Goal: Task Accomplishment & Management: Use online tool/utility

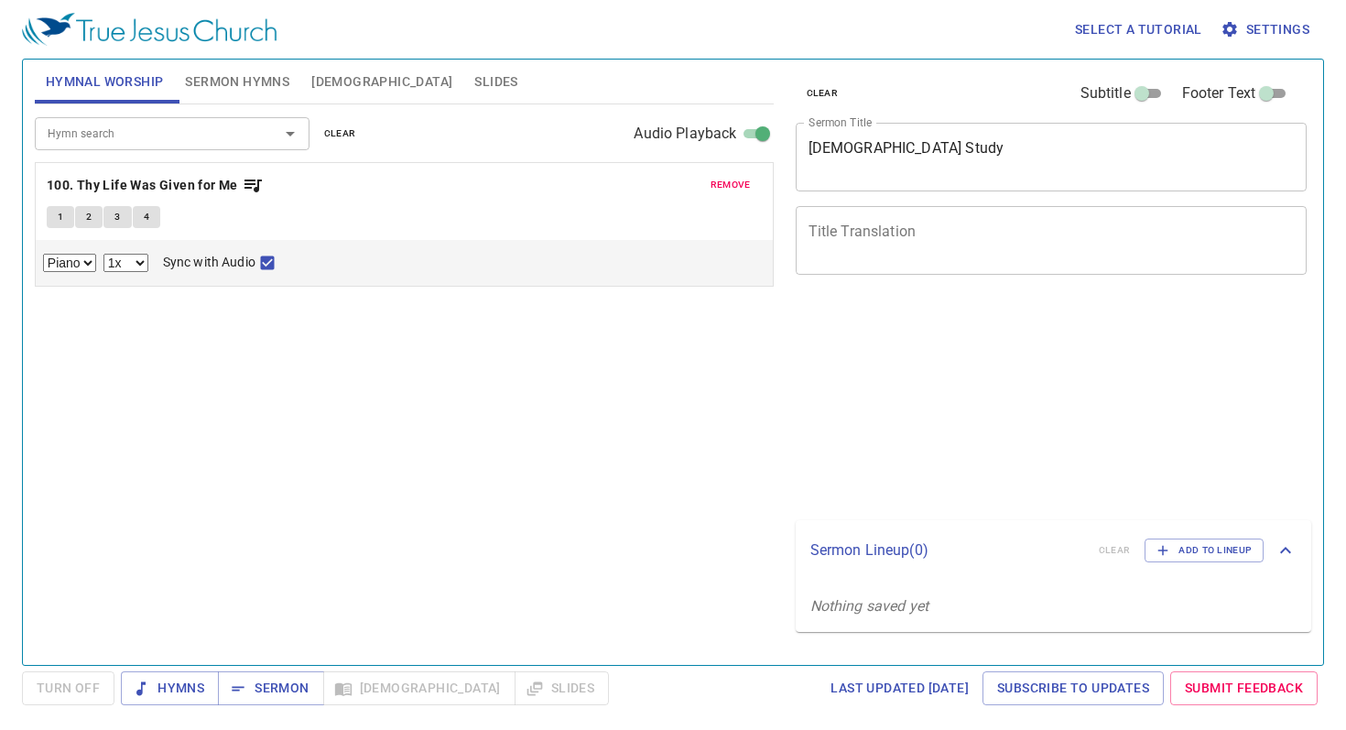
select select "1"
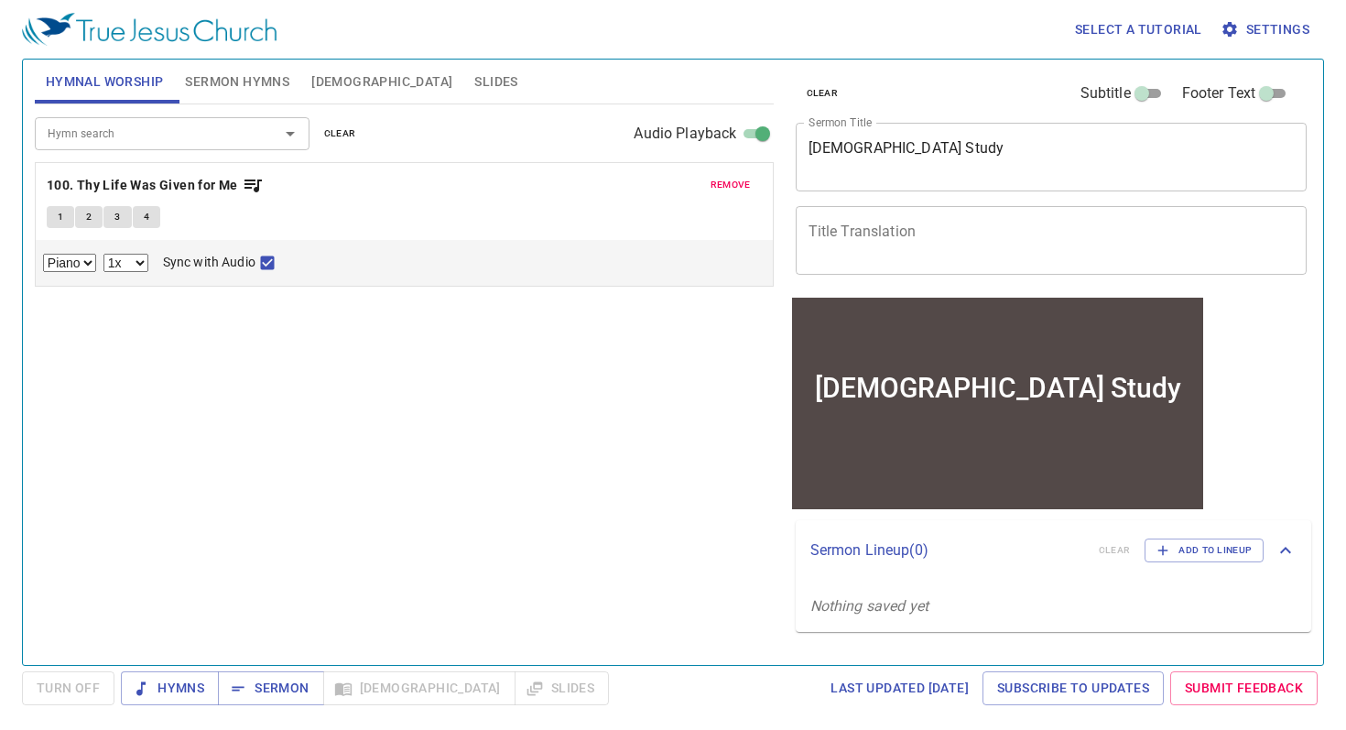
click at [716, 191] on span "remove" at bounding box center [730, 185] width 40 height 16
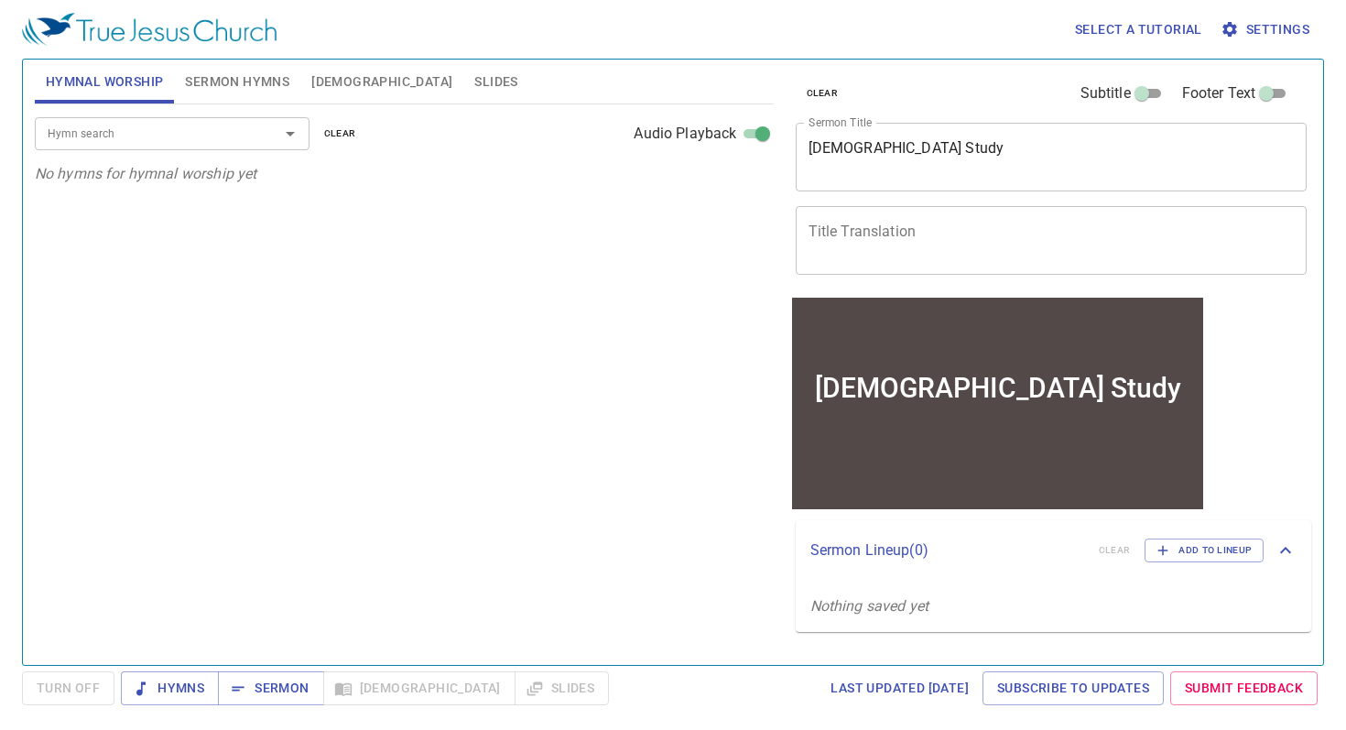
click at [830, 156] on textarea "[DEMOGRAPHIC_DATA] Study" at bounding box center [1051, 156] width 486 height 35
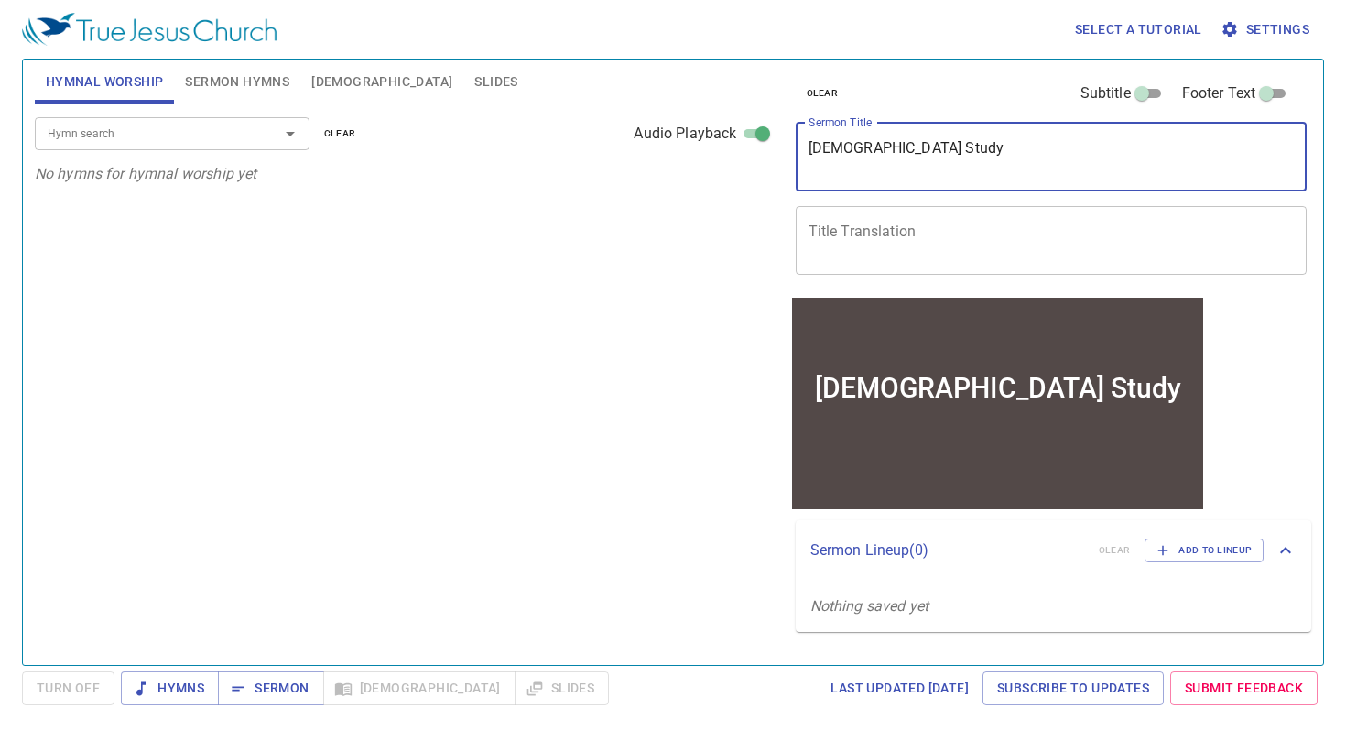
click at [830, 156] on textarea "[DEMOGRAPHIC_DATA] Study" at bounding box center [1051, 156] width 486 height 35
click at [834, 229] on textarea "Title Translation" at bounding box center [1051, 239] width 486 height 35
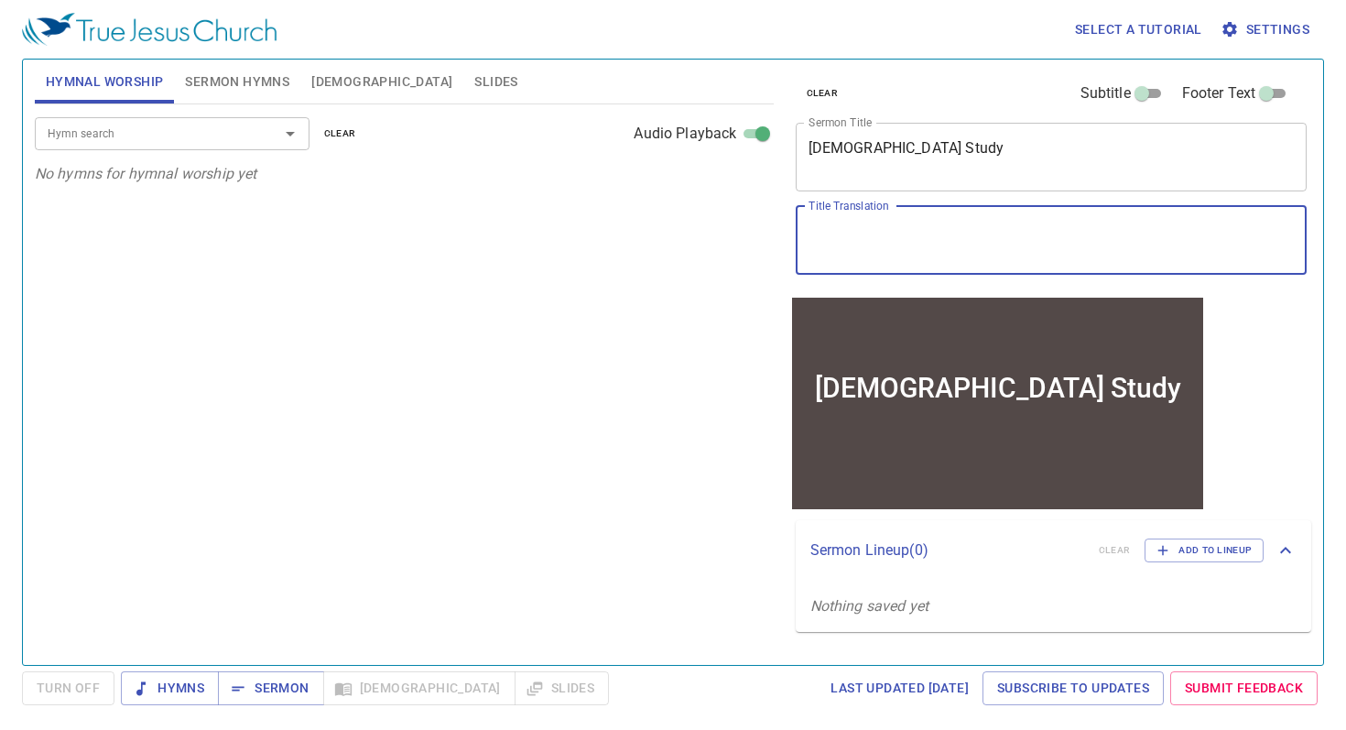
click at [660, 279] on div "Hymn search Hymn search clear Audio Playback No hymns for hymnal worship yet" at bounding box center [404, 376] width 739 height 545
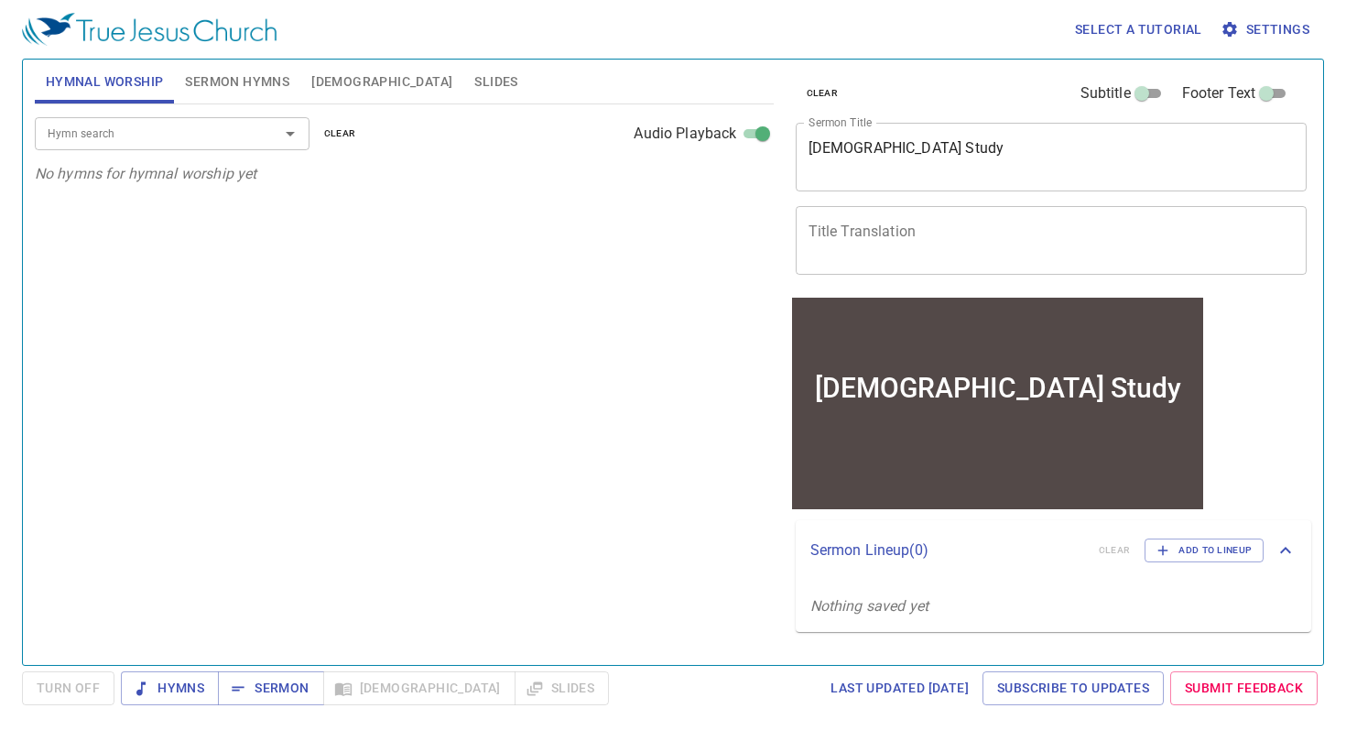
click at [1003, 222] on div "x Title Translation" at bounding box center [1052, 240] width 512 height 69
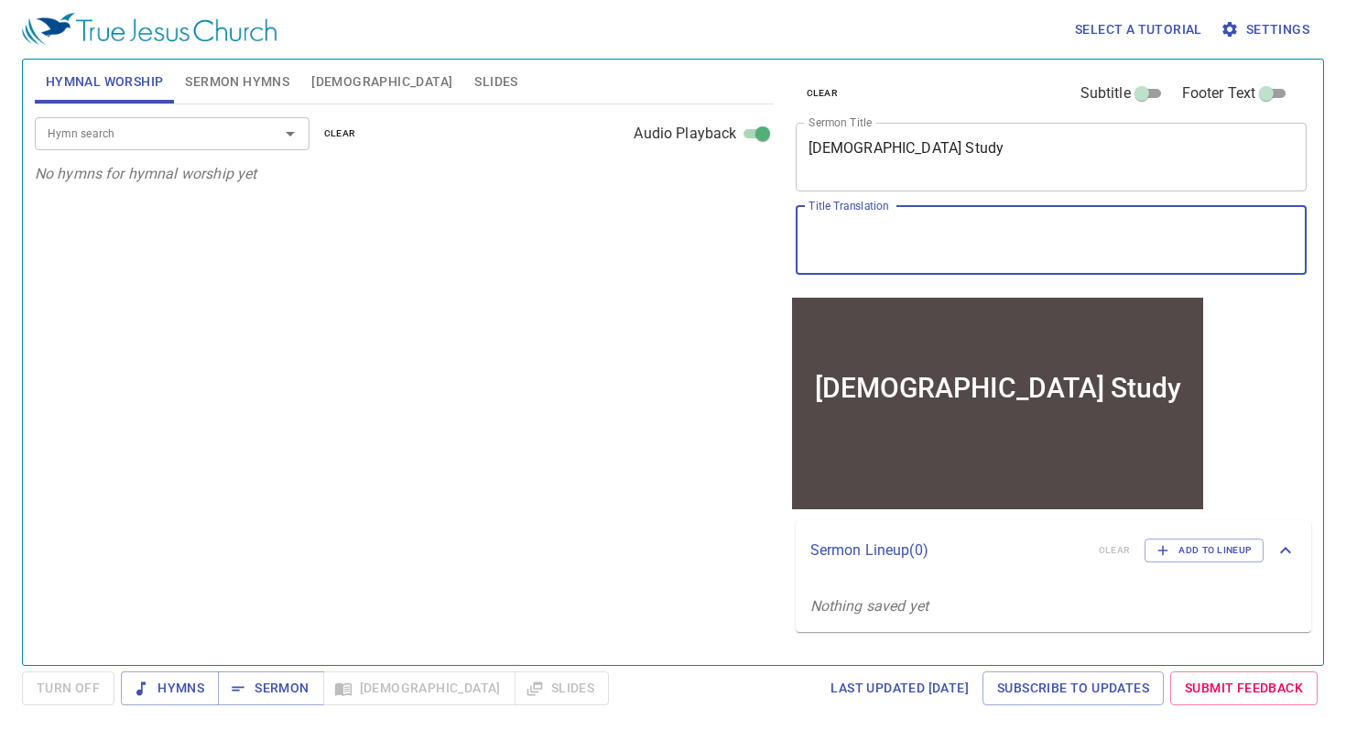
paste textarea "[DEMOGRAPHIC_DATA]"
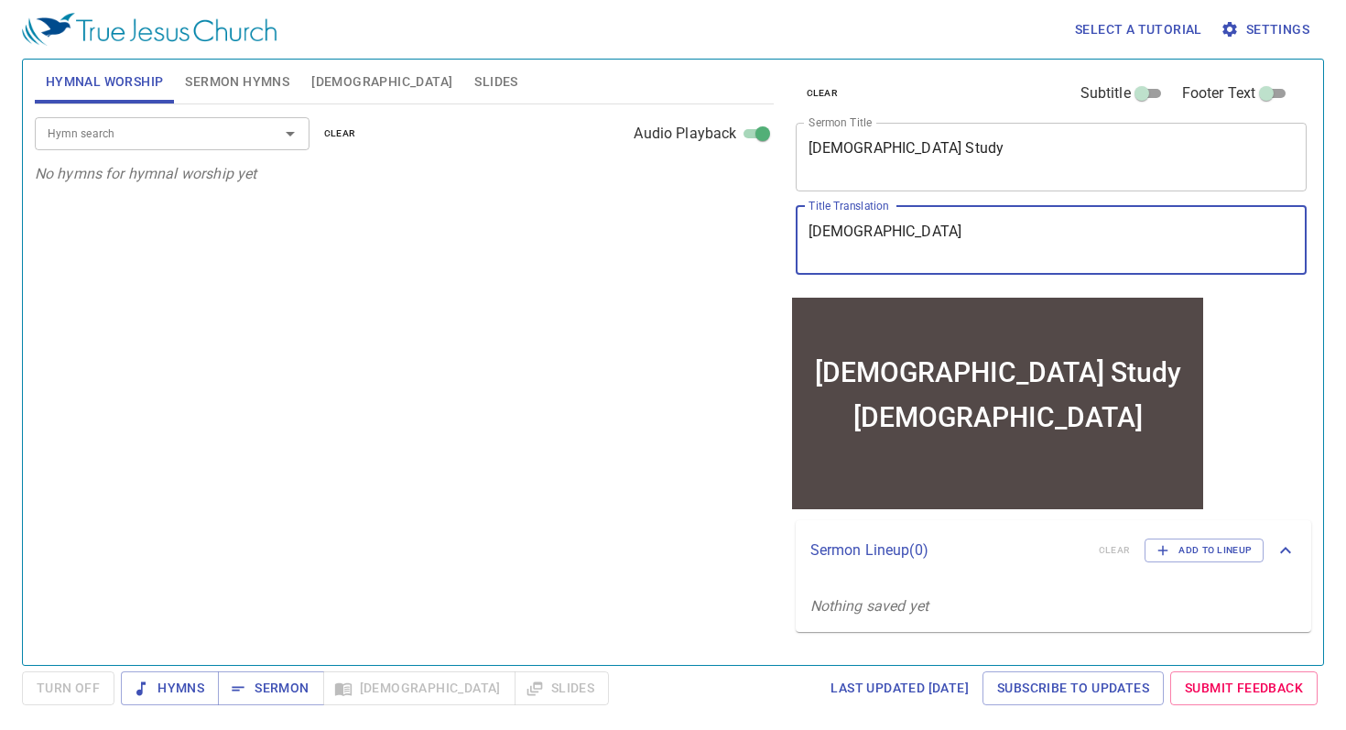
type textarea "[DEMOGRAPHIC_DATA]"
click at [686, 326] on div "Hymn search Hymn search clear Audio Playback No hymns for hymnal worship yet" at bounding box center [404, 376] width 739 height 545
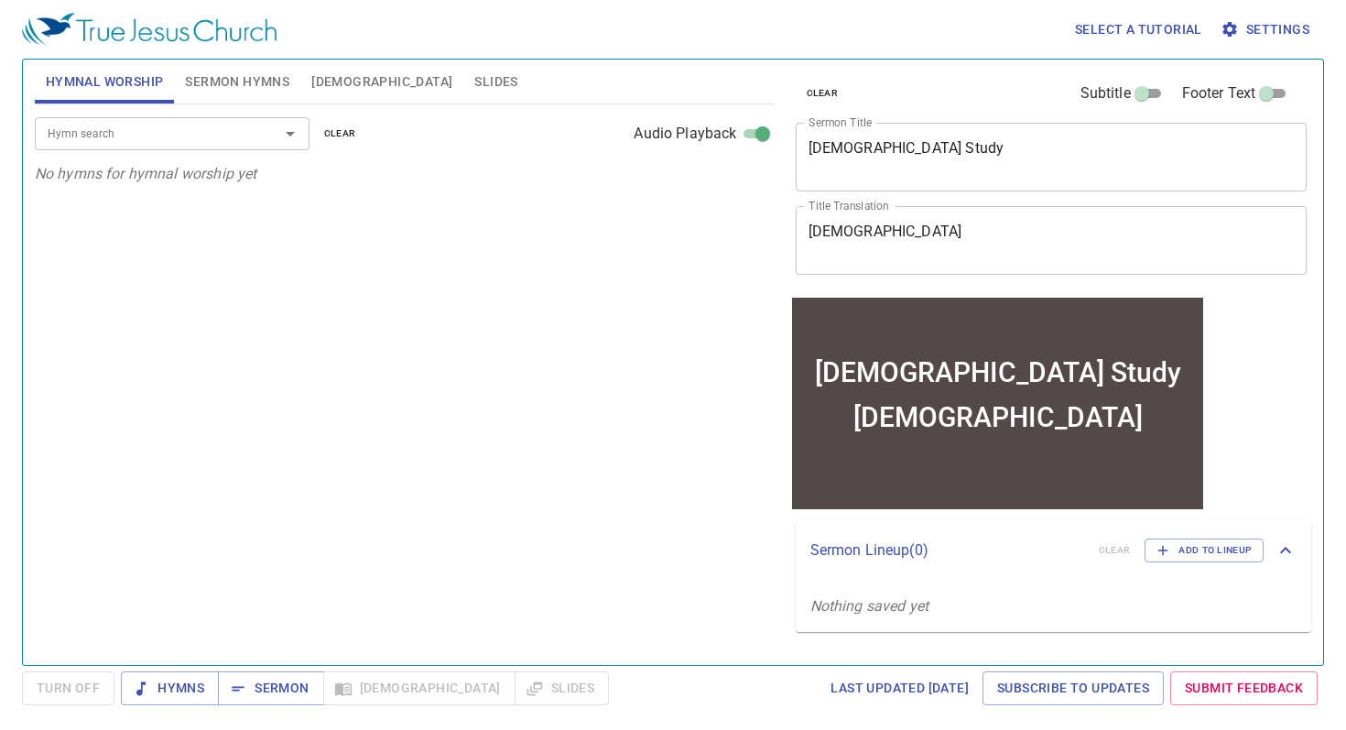
click at [443, 234] on div "Hymn search Hymn search clear Audio Playback No hymns for hymnal worship yet" at bounding box center [404, 376] width 739 height 545
click at [189, 125] on input "Hymn search" at bounding box center [145, 133] width 210 height 21
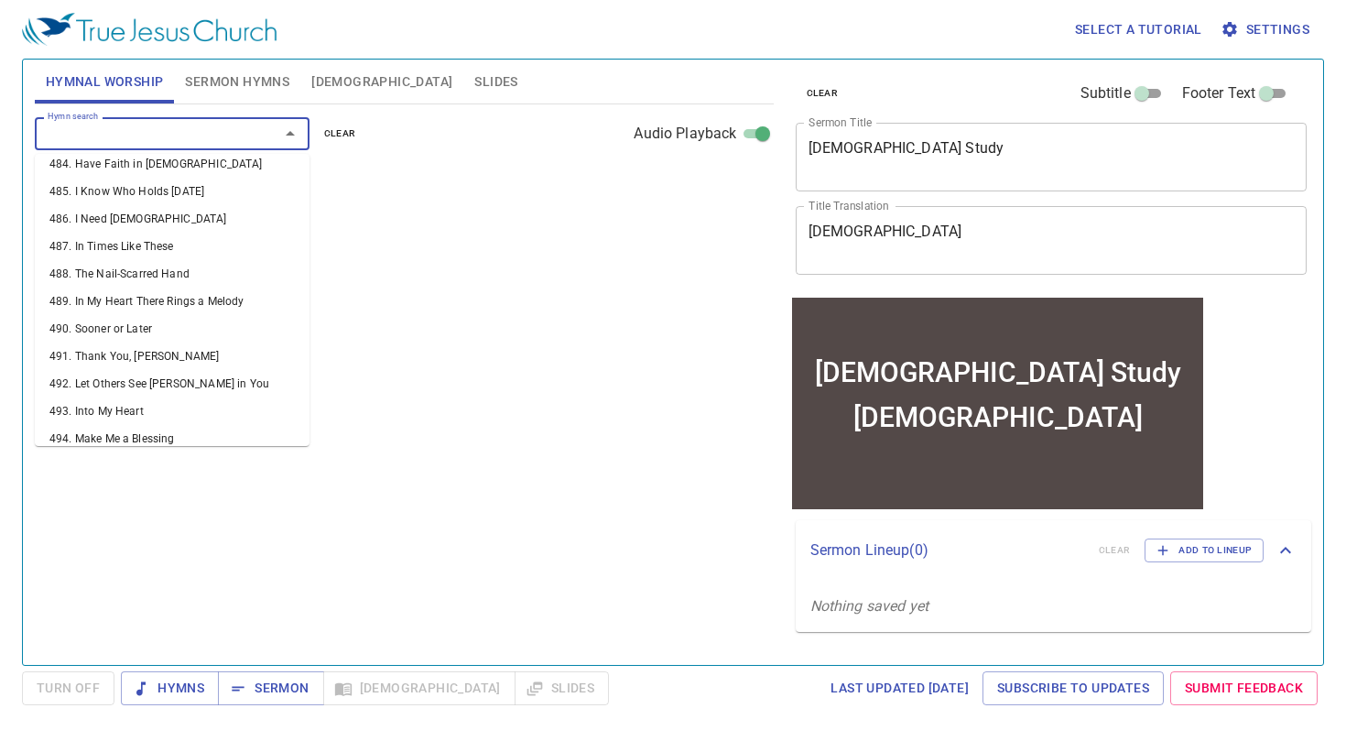
scroll to position [13992, 0]
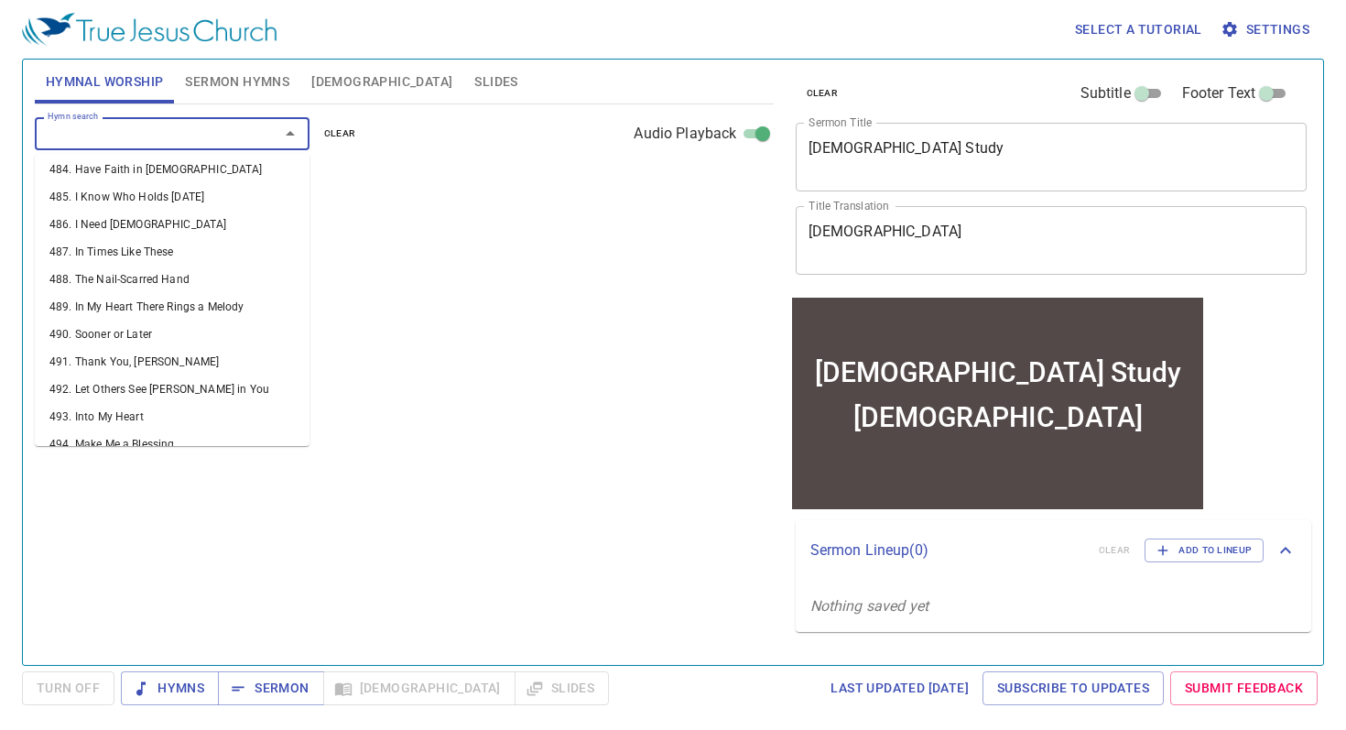
select select "1"
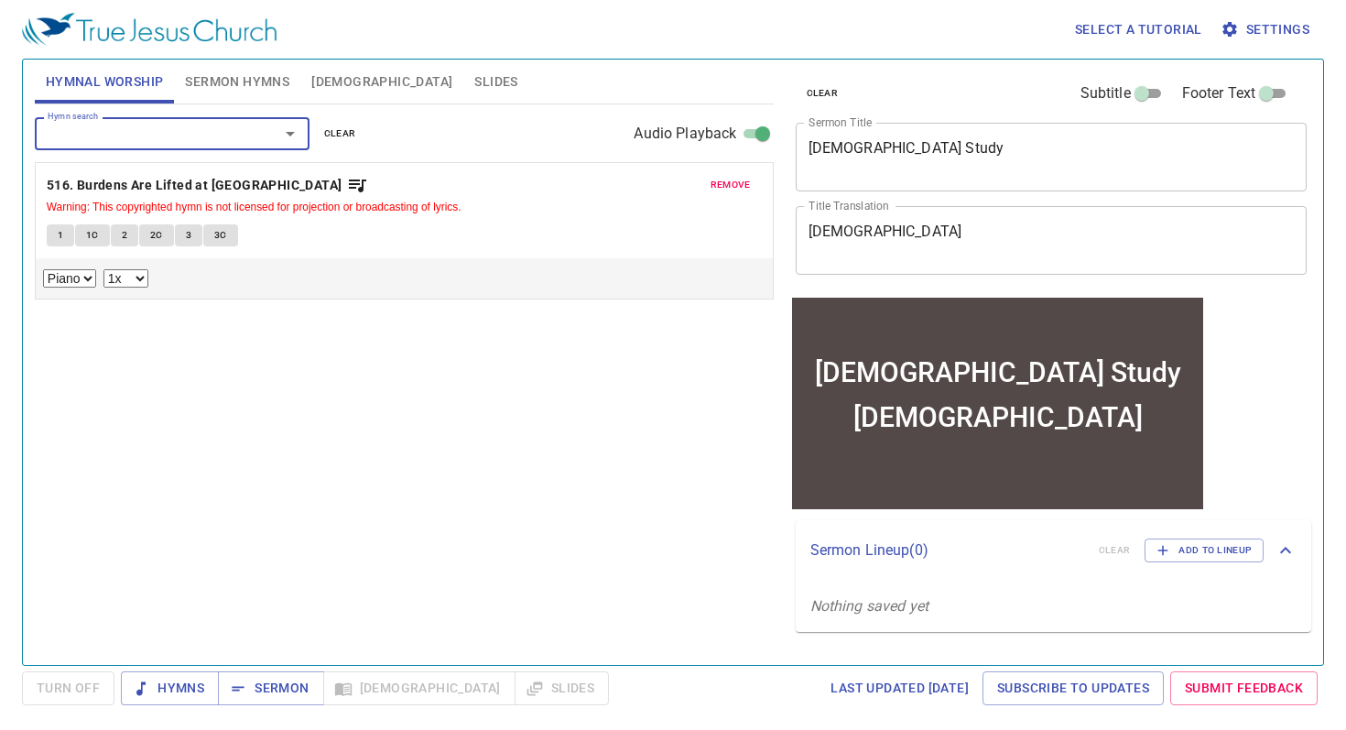
click at [229, 135] on input "Hymn search" at bounding box center [145, 133] width 210 height 21
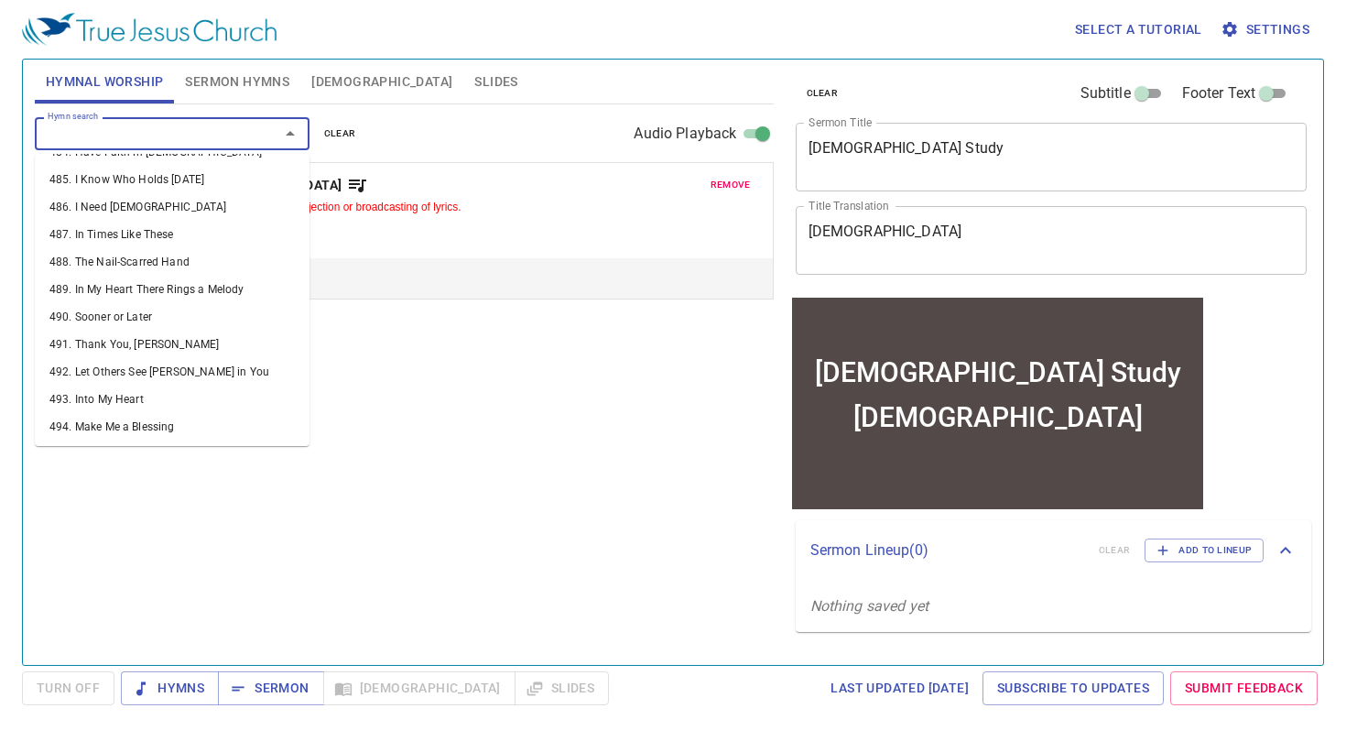
scroll to position [14007, 0]
select select "1"
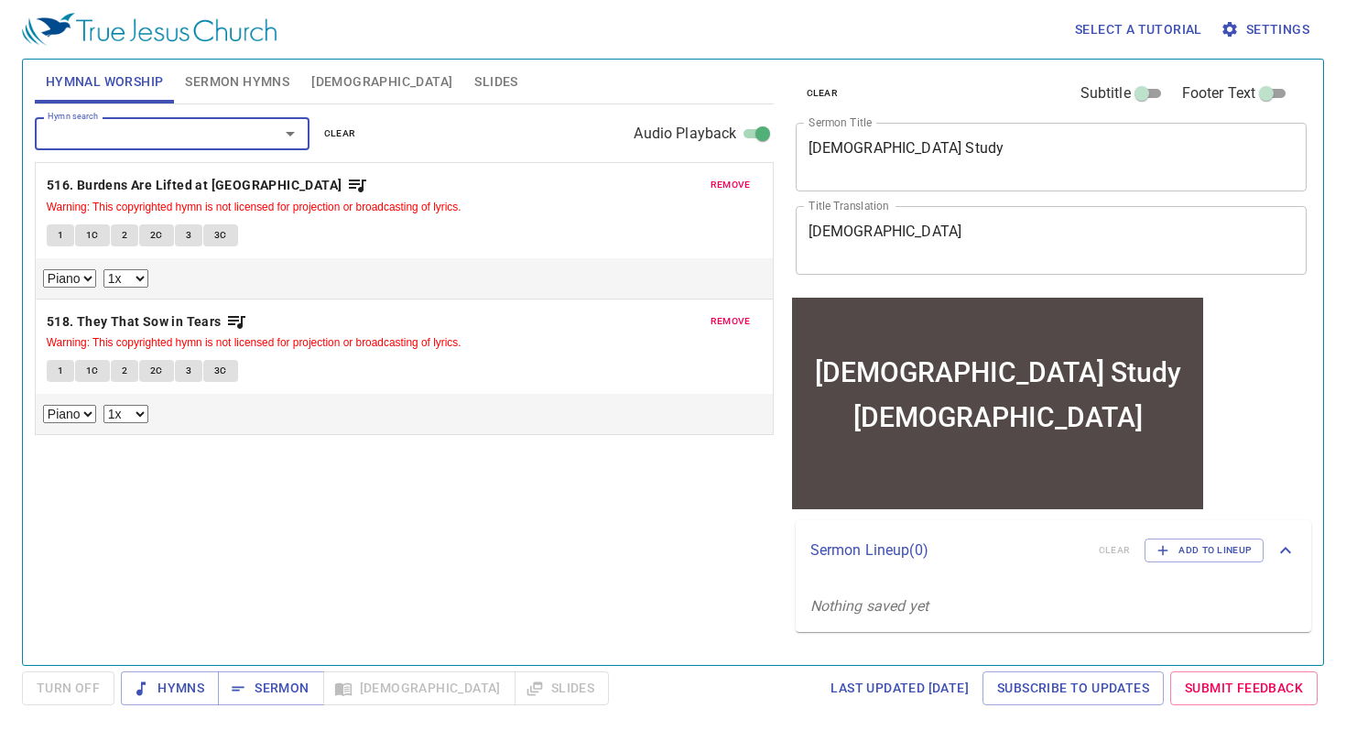
click at [235, 131] on input "Hymn search" at bounding box center [145, 133] width 210 height 21
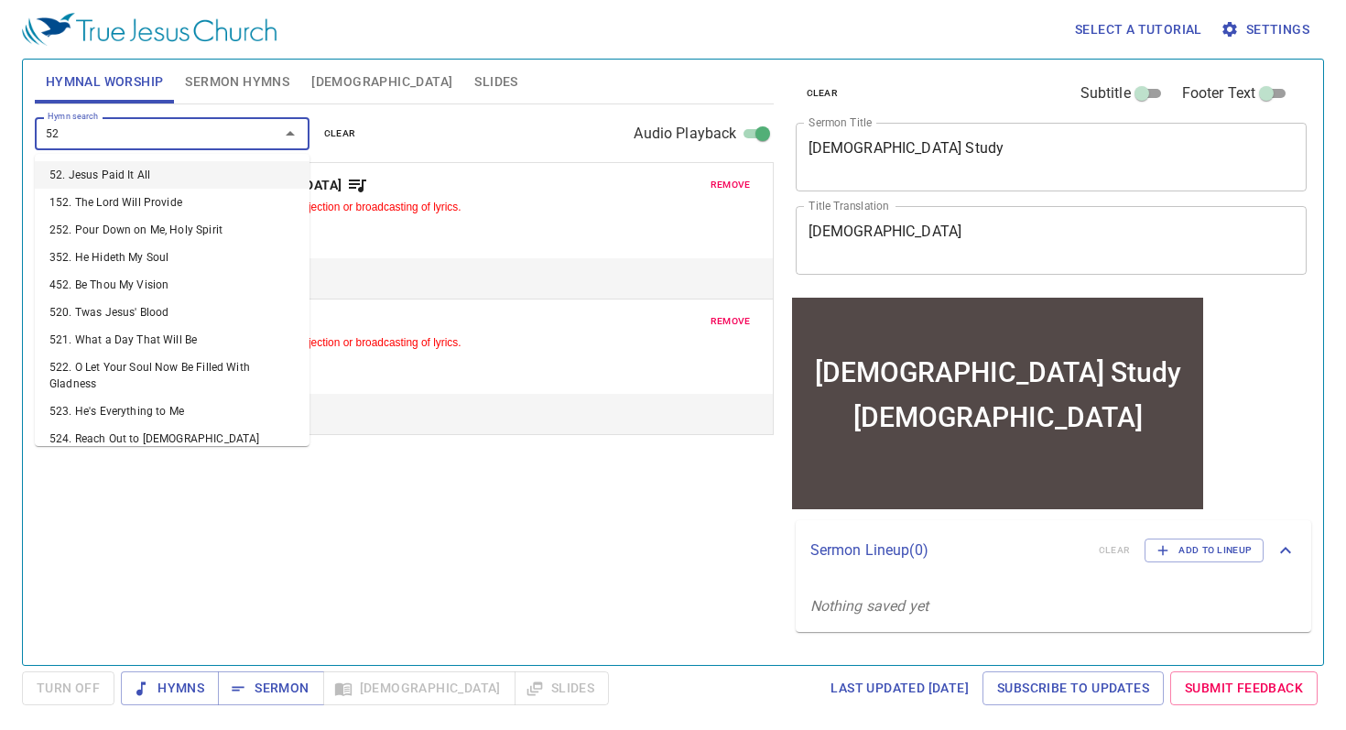
type input "522"
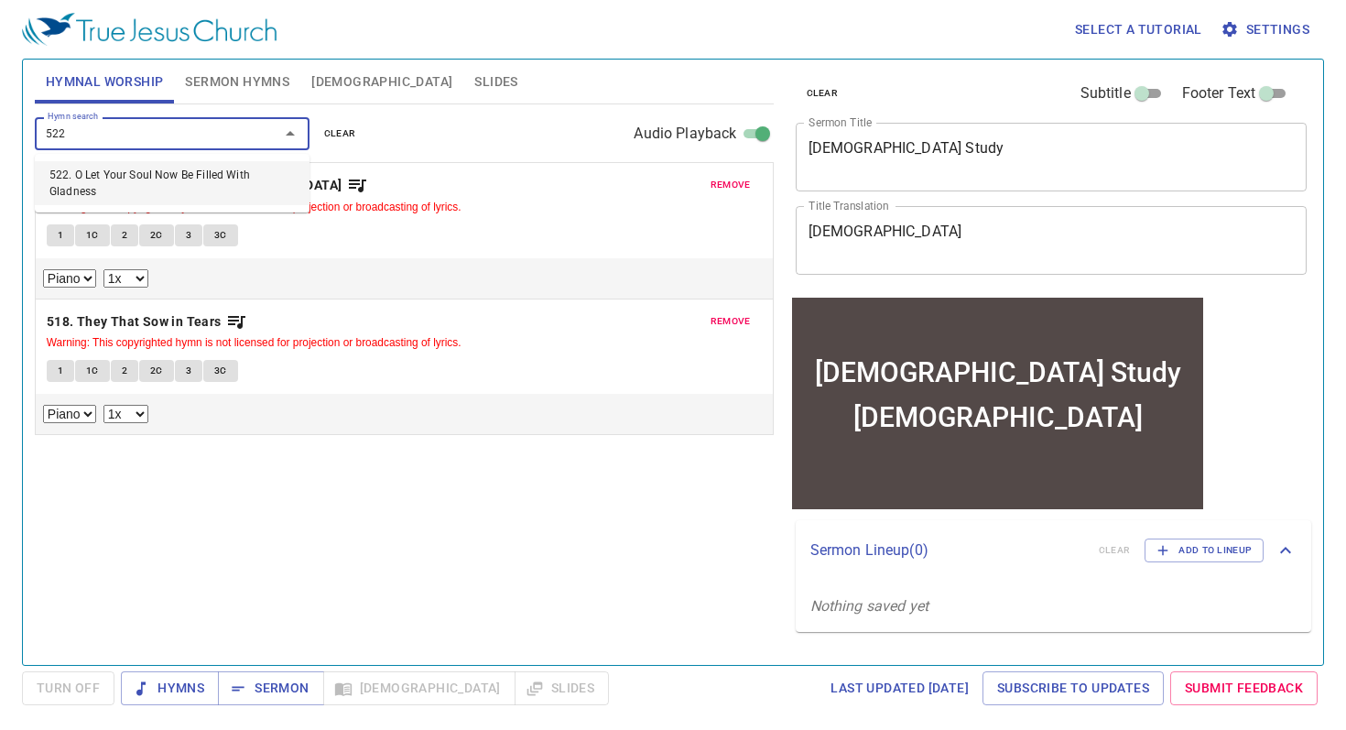
click at [227, 182] on li "522. O Let Your Soul Now Be Filled With Gladness" at bounding box center [172, 183] width 275 height 44
select select "1"
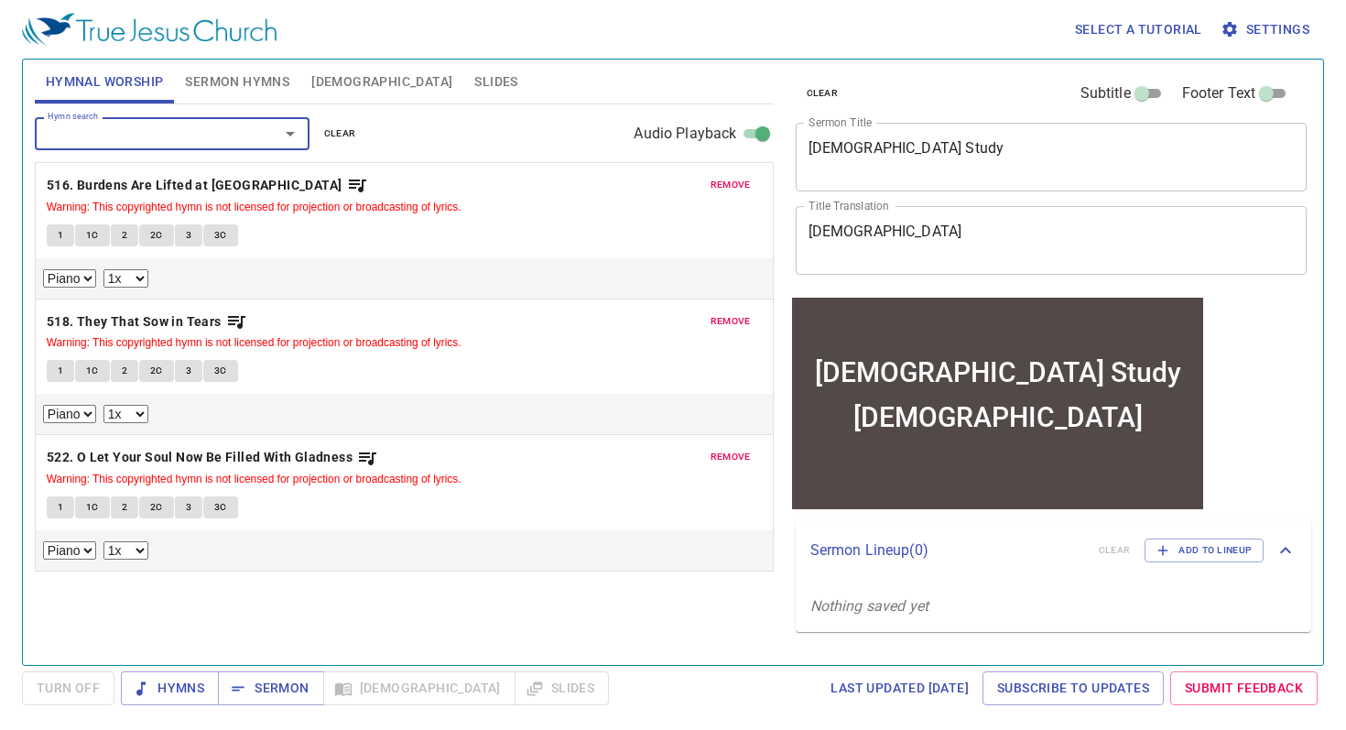
click at [372, 594] on div "Hymn search Hymn search clear Audio Playback remove 516. Burdens Are Lifted at …" at bounding box center [404, 376] width 739 height 545
click at [70, 236] on button "1" at bounding box center [60, 235] width 27 height 22
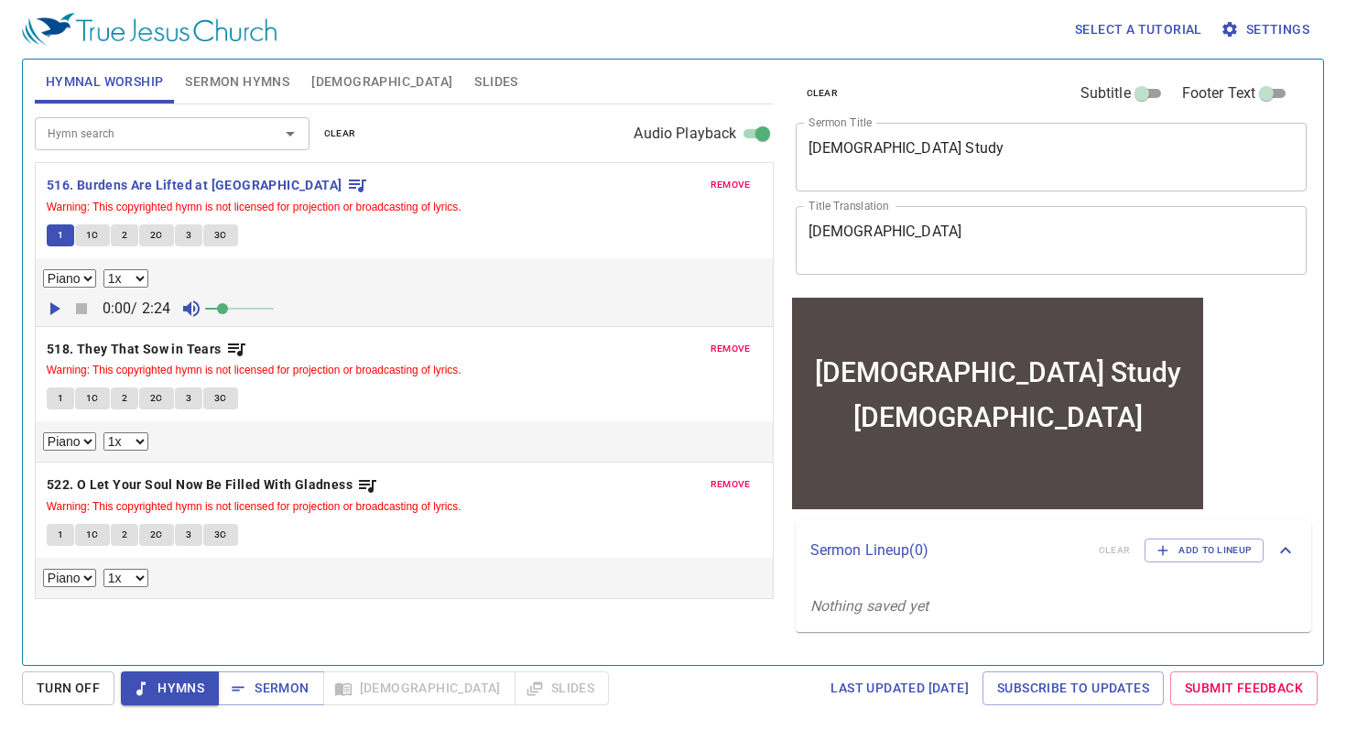
click at [56, 307] on icon "button" at bounding box center [55, 308] width 10 height 13
click at [86, 309] on icon "button" at bounding box center [81, 308] width 11 height 11
click at [233, 310] on span at bounding box center [232, 308] width 11 height 11
drag, startPoint x: 235, startPoint y: 304, endPoint x: 244, endPoint y: 305, distance: 9.2
click at [244, 305] on span at bounding box center [239, 308] width 11 height 11
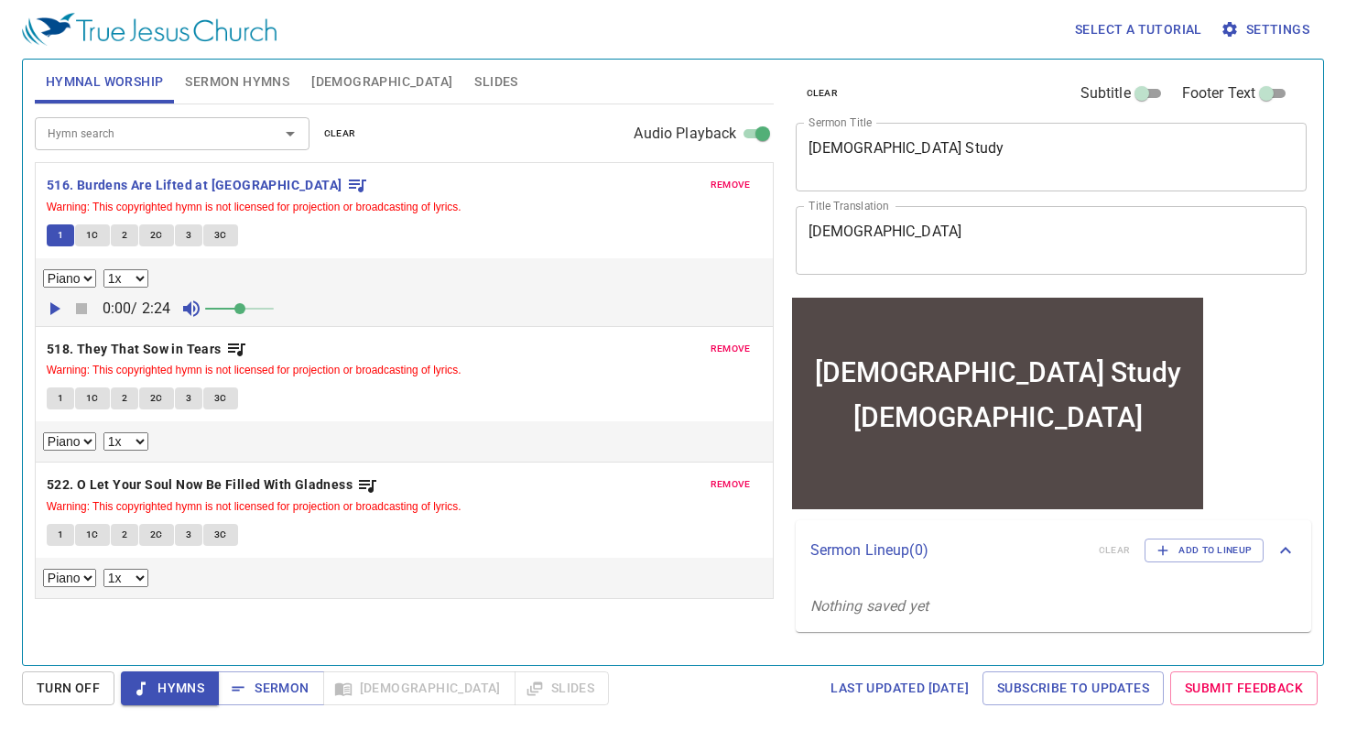
click at [400, 333] on div "remove 518. They That Sow in Tears Warning: This copyrighted hymn is not licens…" at bounding box center [404, 395] width 737 height 136
click at [1248, 23] on span "Settings" at bounding box center [1266, 29] width 85 height 23
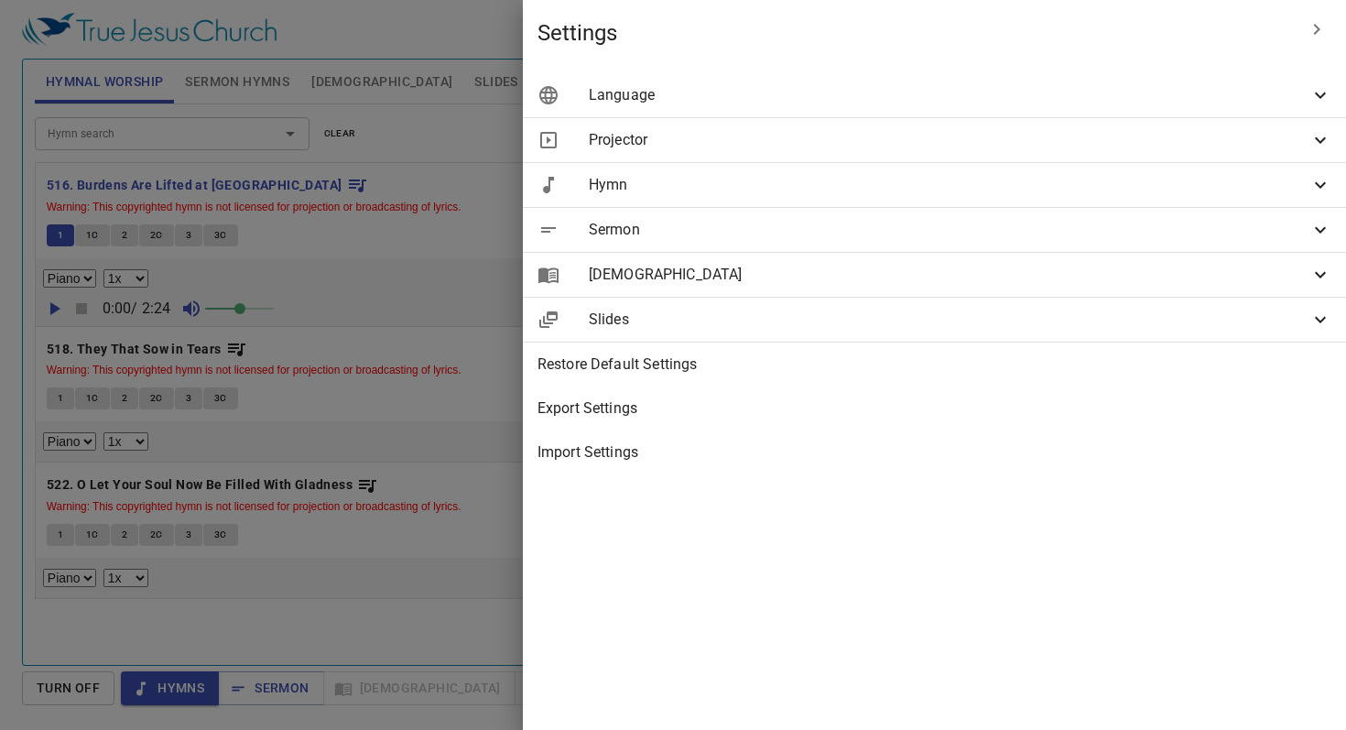
click at [1121, 148] on span "Projector" at bounding box center [949, 140] width 721 height 22
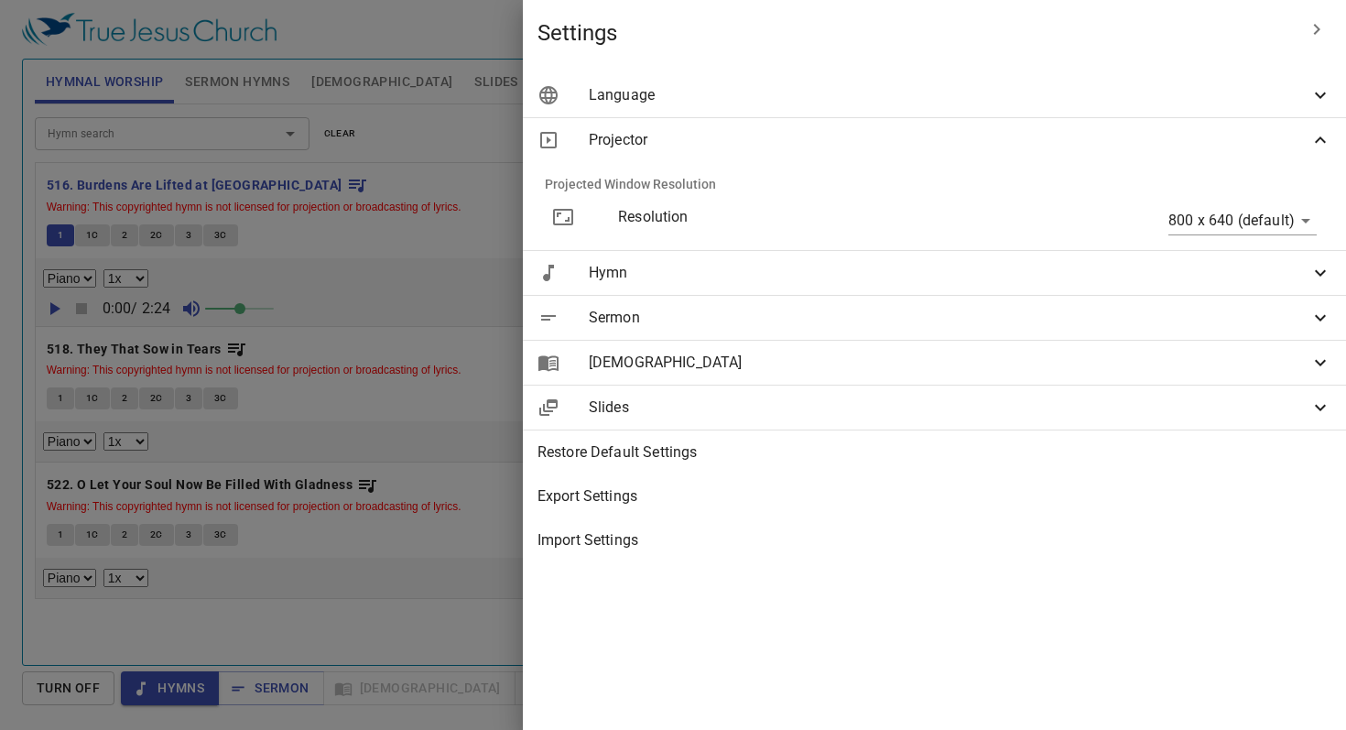
click at [1112, 278] on span "Hymn" at bounding box center [949, 273] width 721 height 22
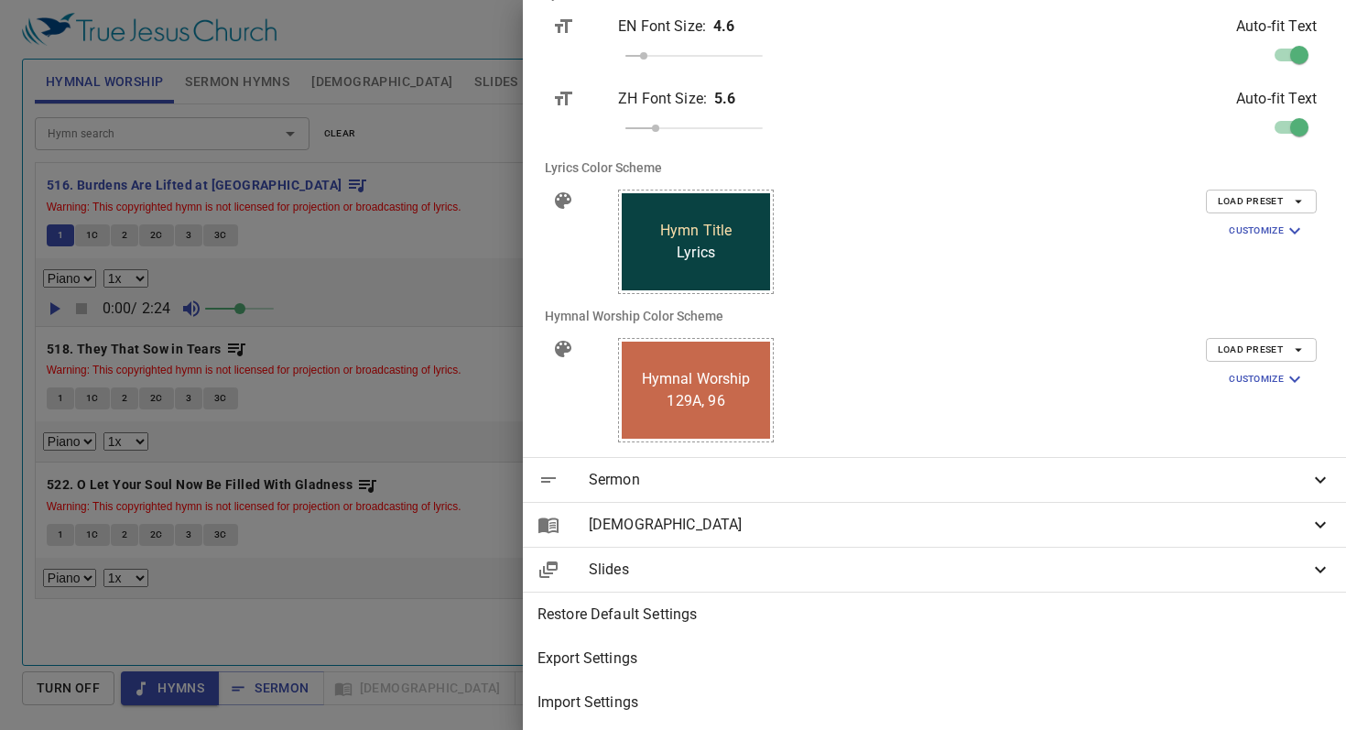
scroll to position [477, 0]
click at [1089, 483] on span "Sermon" at bounding box center [949, 478] width 721 height 22
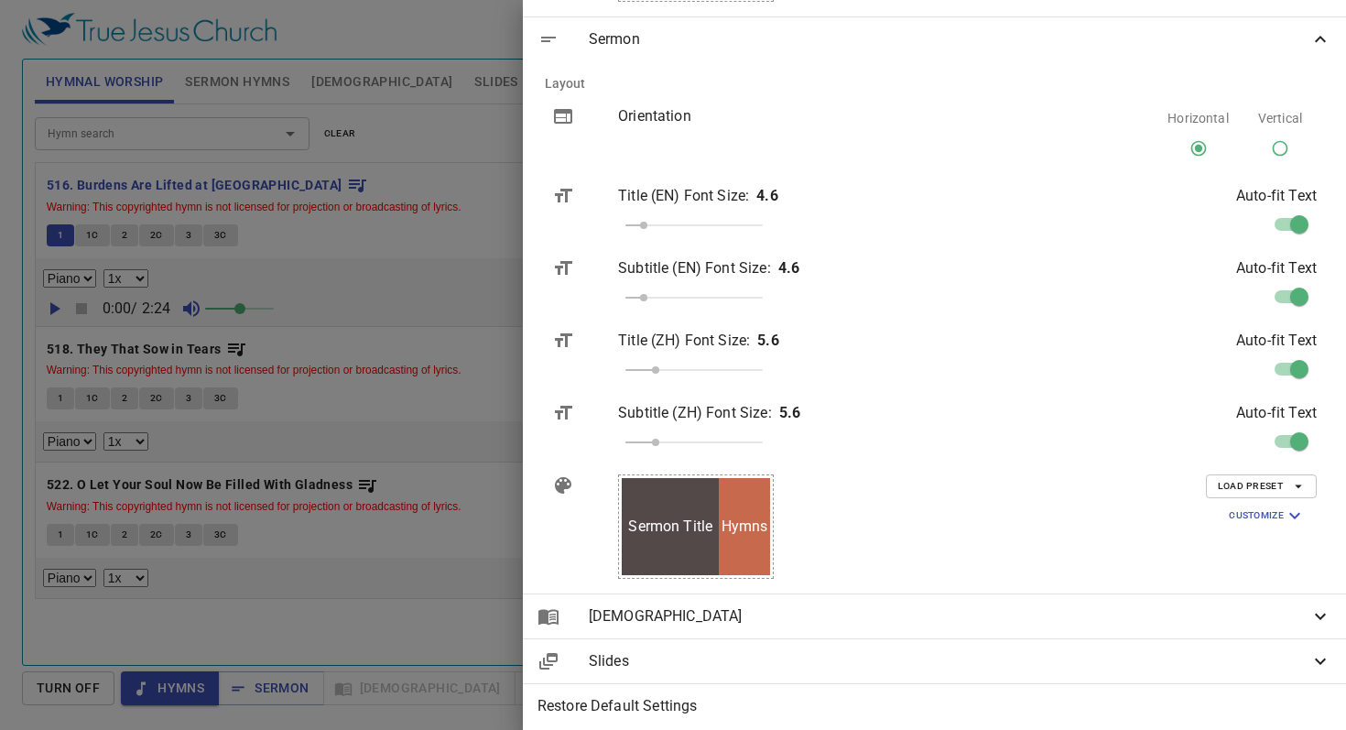
scroll to position [1009, 0]
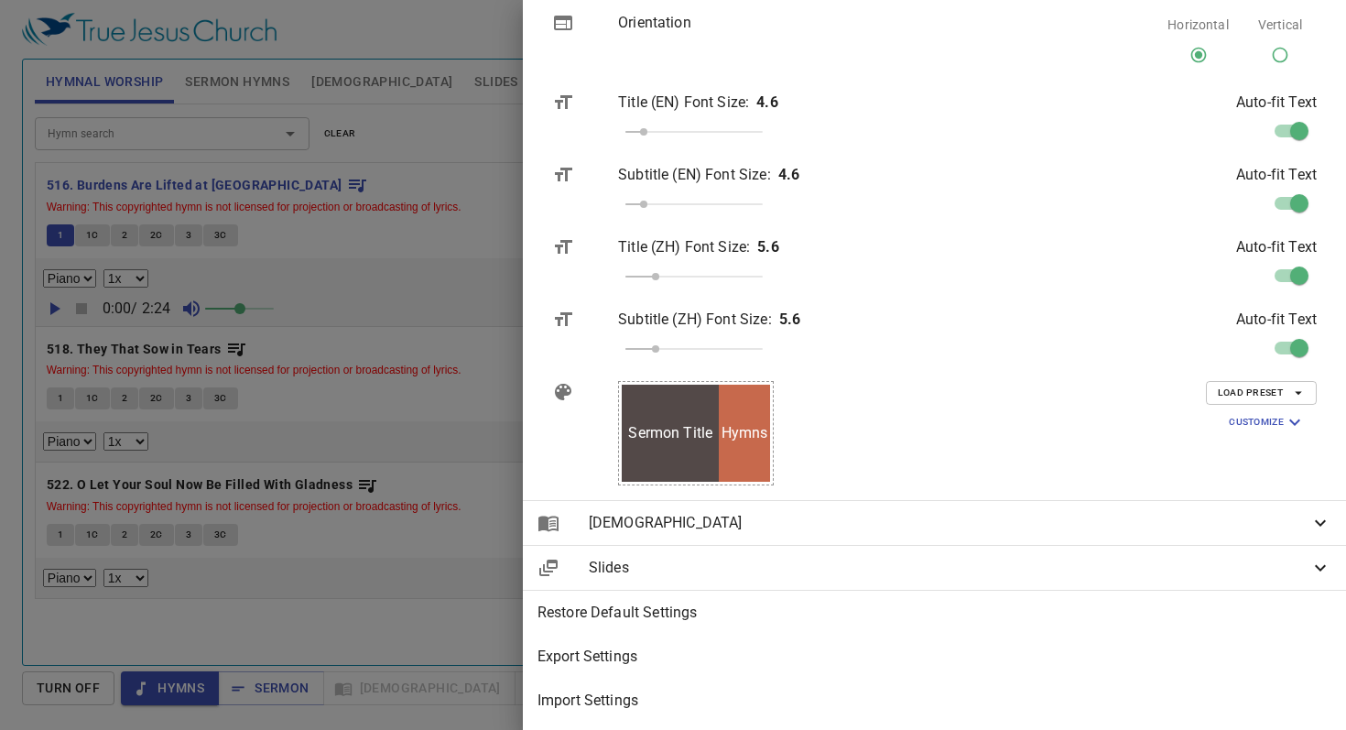
click at [1236, 417] on span "Customize" at bounding box center [1267, 422] width 77 height 22
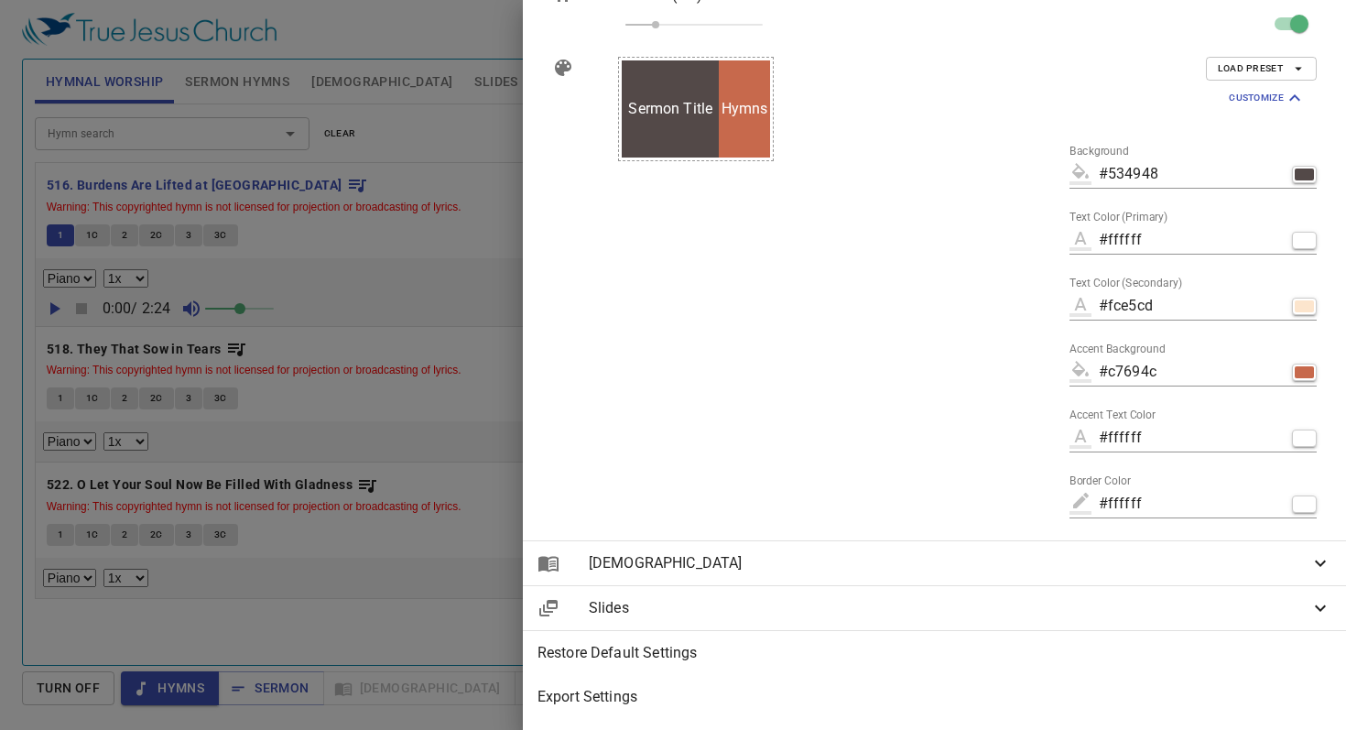
scroll to position [1295, 0]
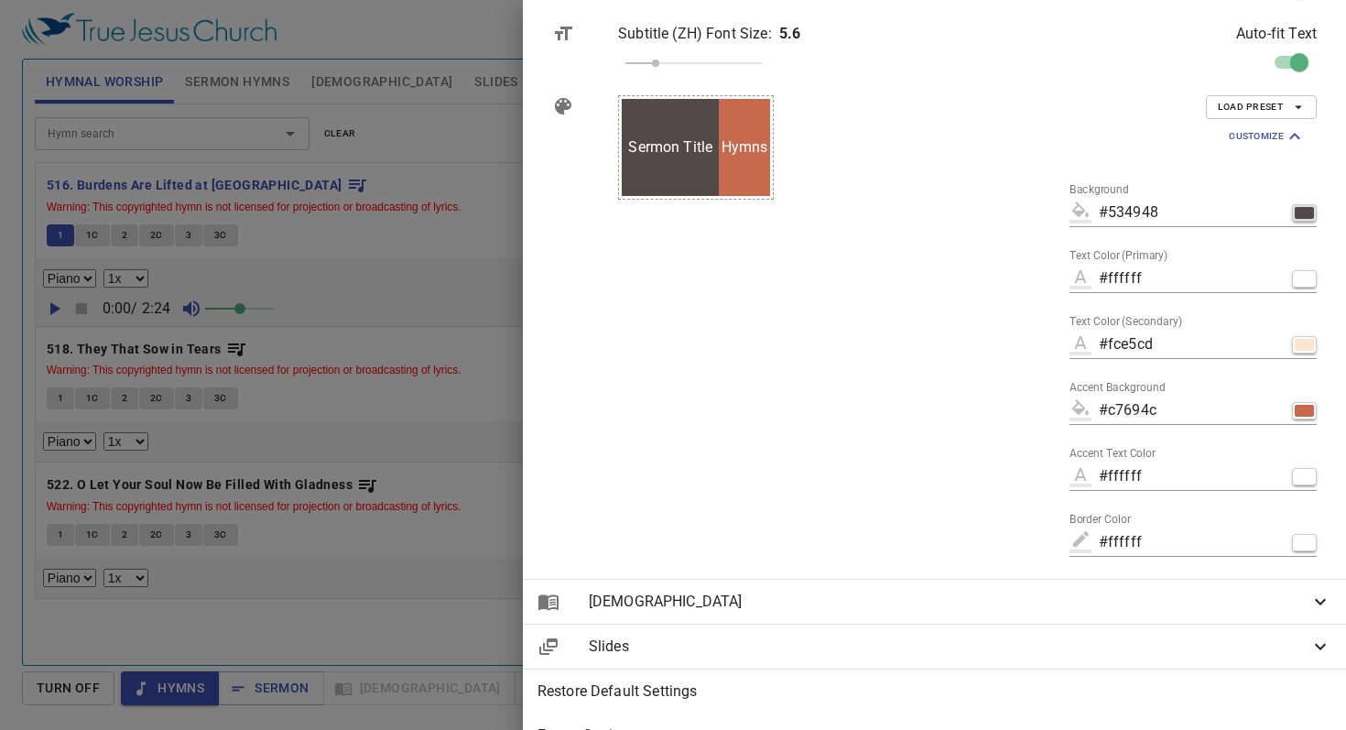
click at [1305, 218] on div "button" at bounding box center [1304, 213] width 19 height 12
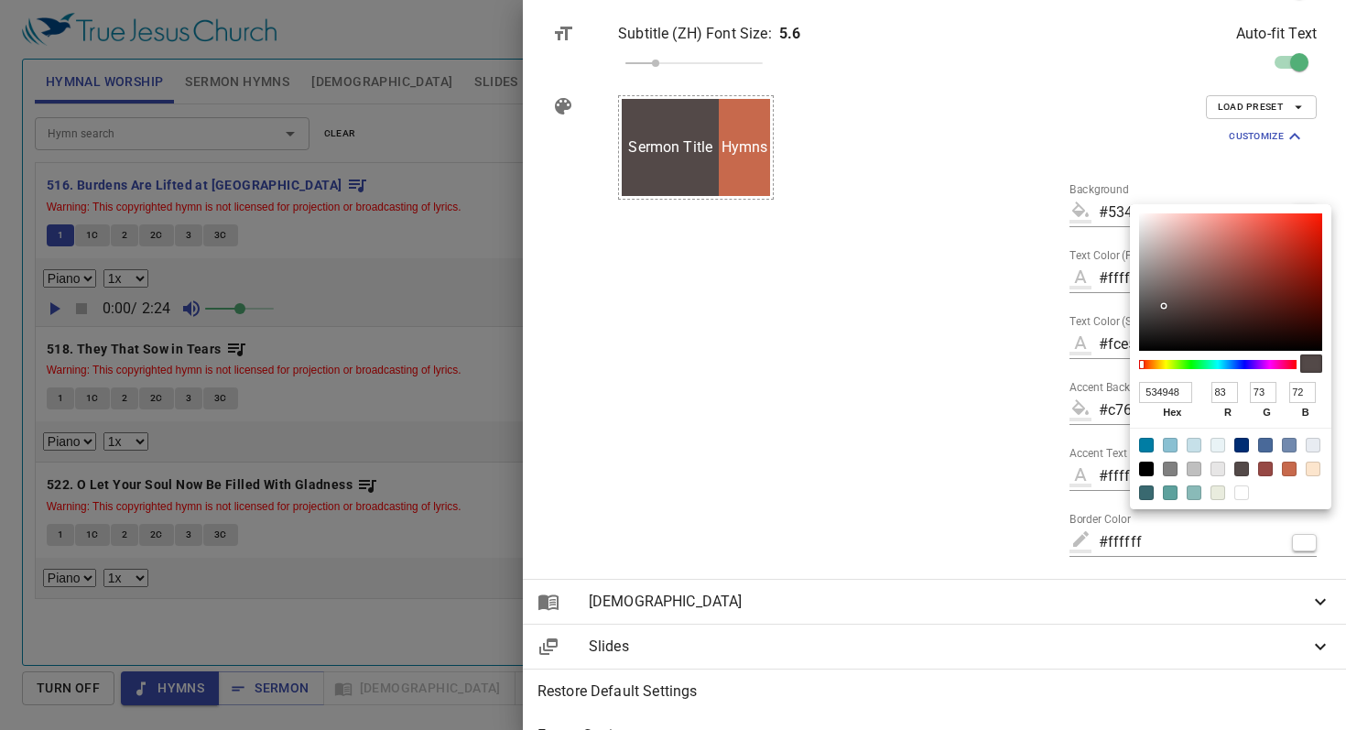
click at [1246, 451] on div at bounding box center [1241, 445] width 15 height 15
type input "#002d73"
type input "002D73"
type input "0"
type input "45"
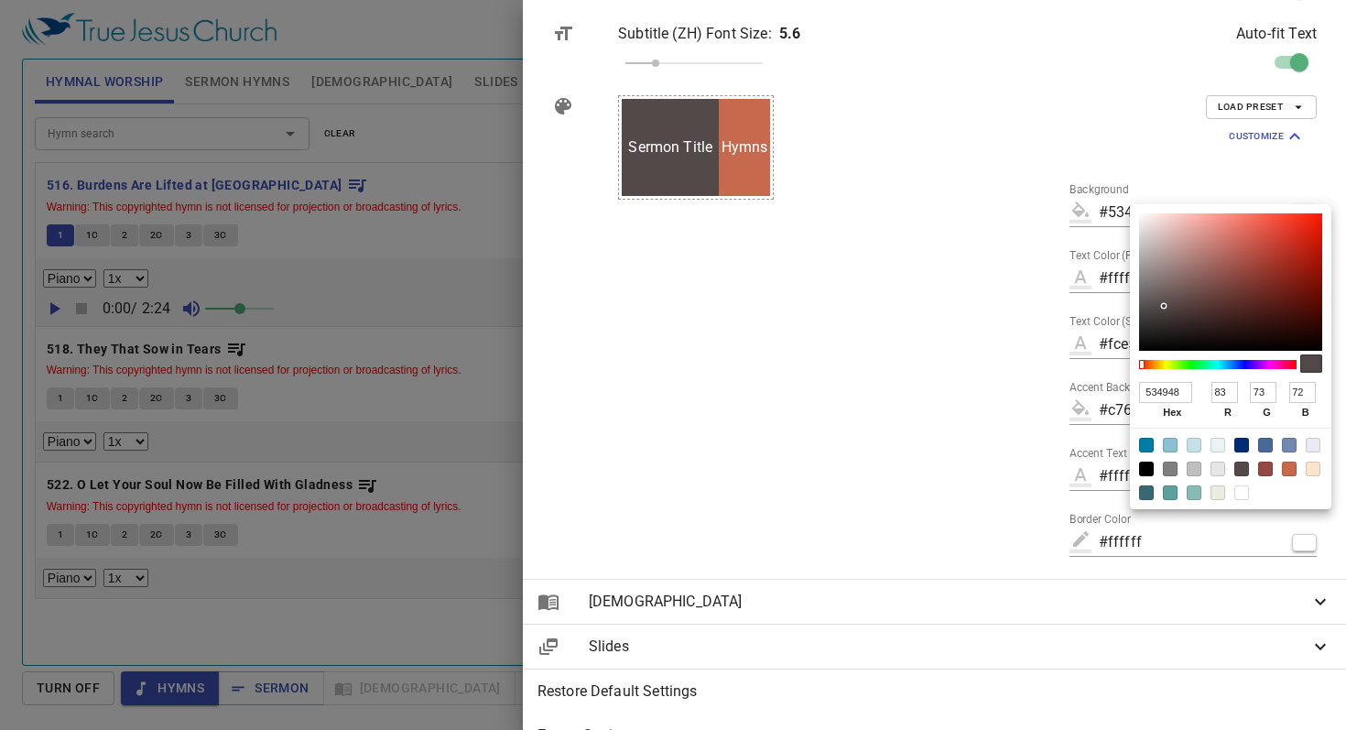
type input "115"
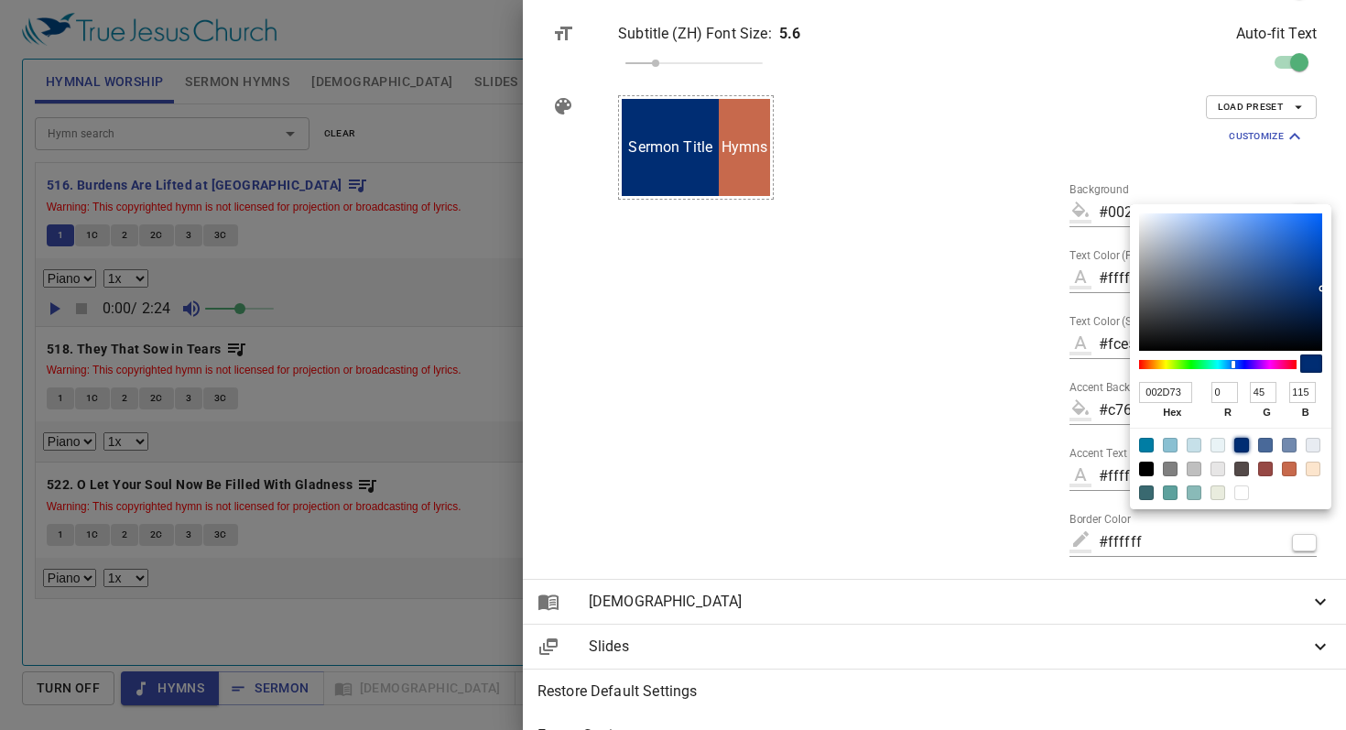
click at [1006, 396] on div at bounding box center [673, 365] width 1346 height 730
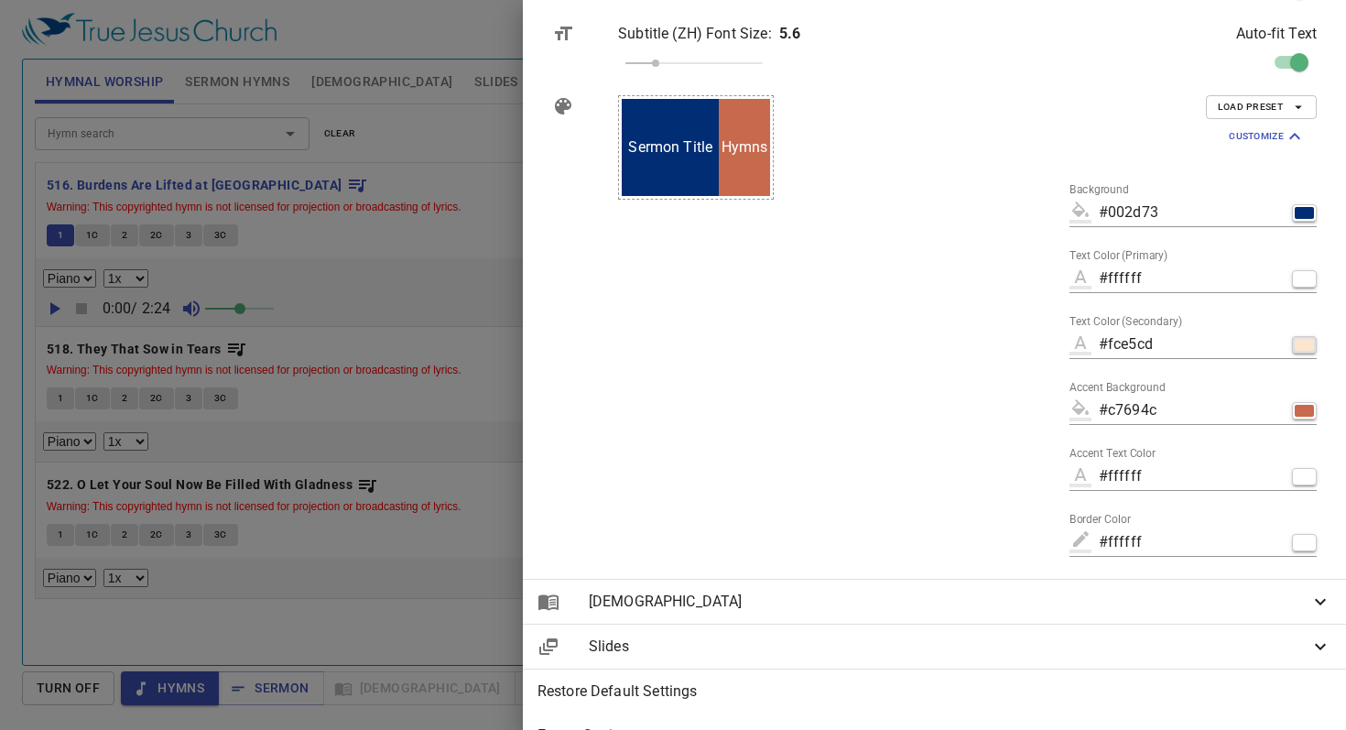
click at [1308, 341] on div "button" at bounding box center [1304, 345] width 19 height 12
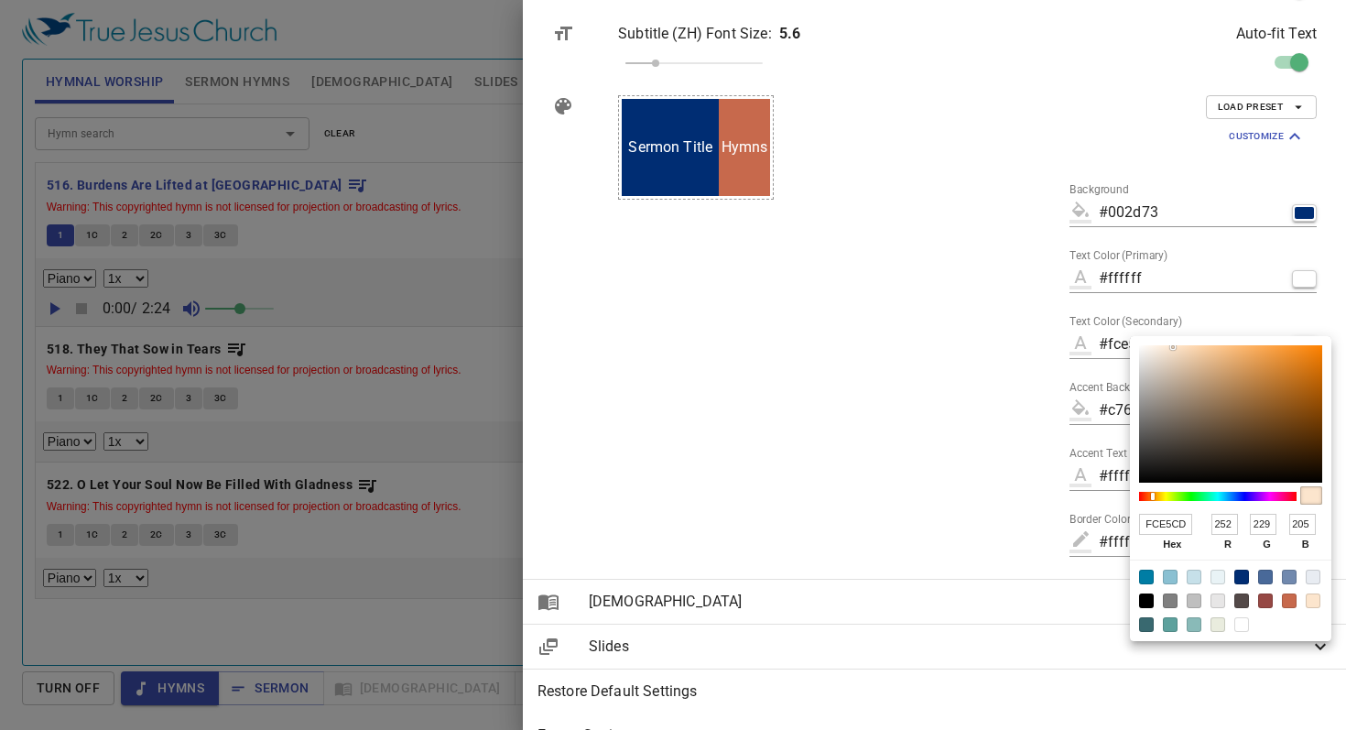
click at [1144, 602] on div at bounding box center [1146, 600] width 15 height 15
type input "#000000"
type input "000000"
type input "0"
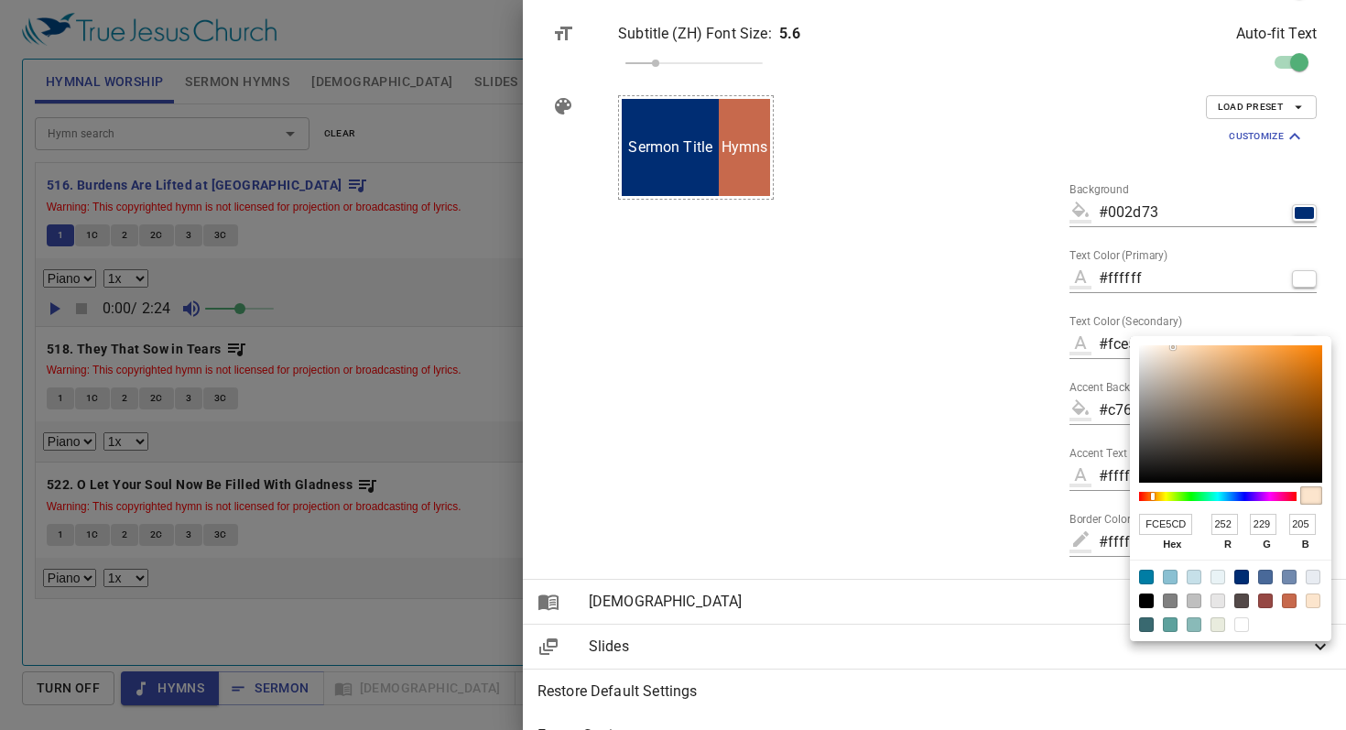
type input "0"
click at [1261, 579] on div at bounding box center [1265, 576] width 15 height 15
type input "#496999"
type input "496999"
type input "73"
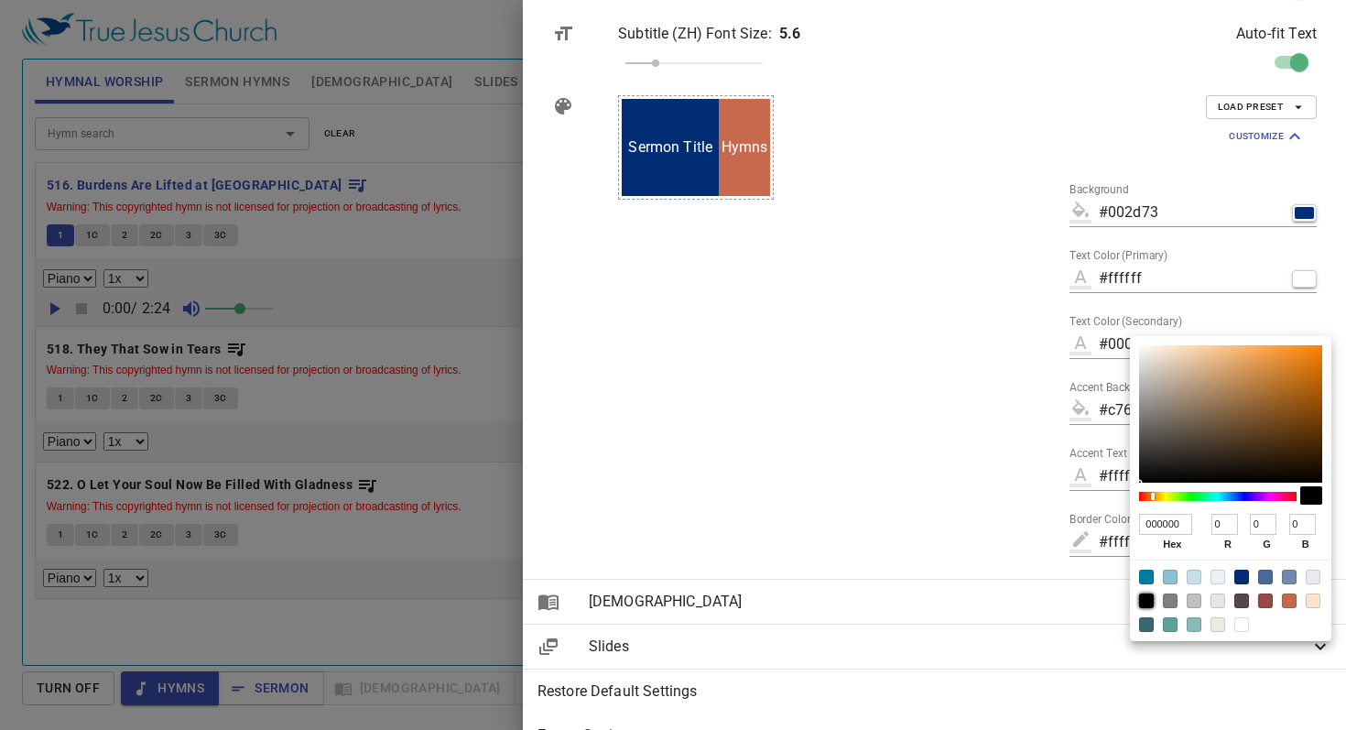
type input "105"
type input "153"
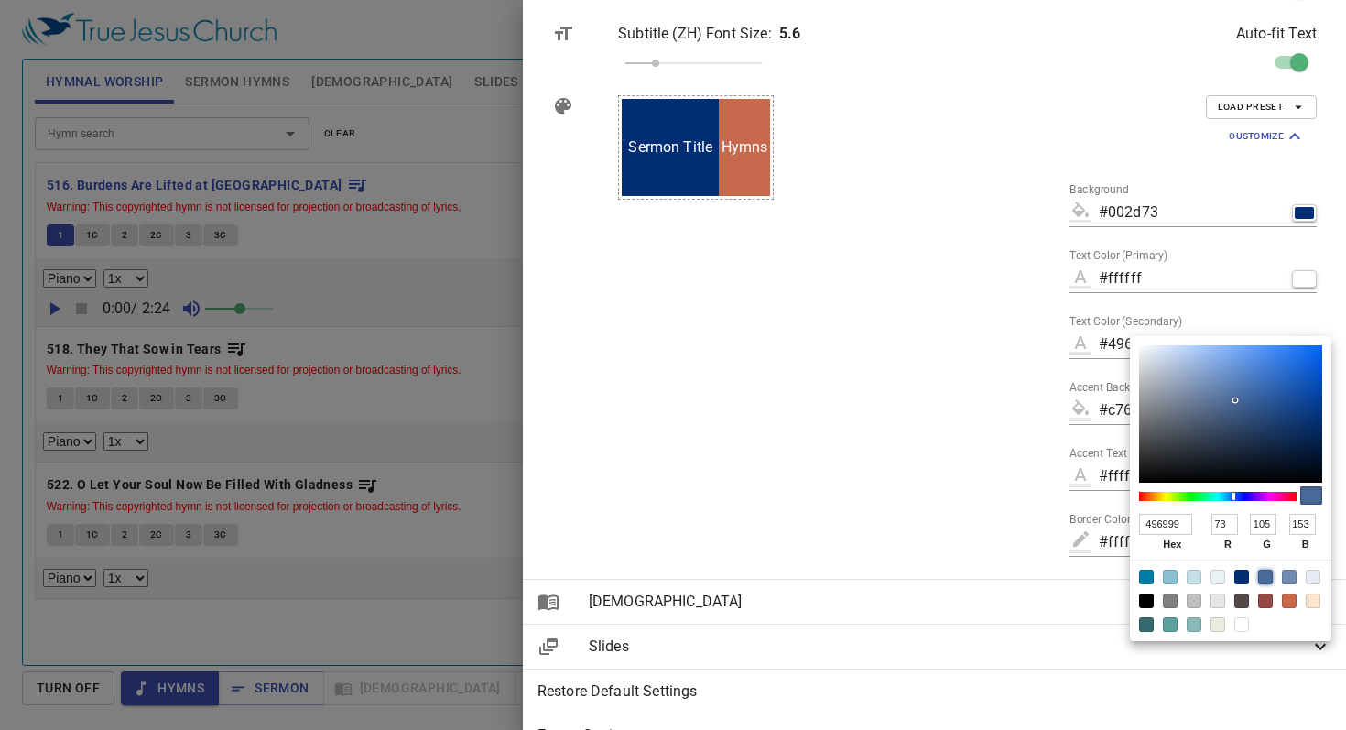
click at [1250, 577] on div at bounding box center [1230, 599] width 201 height 81
click at [1242, 577] on div at bounding box center [1241, 576] width 15 height 15
type input "#002d73"
type input "002D73"
type input "0"
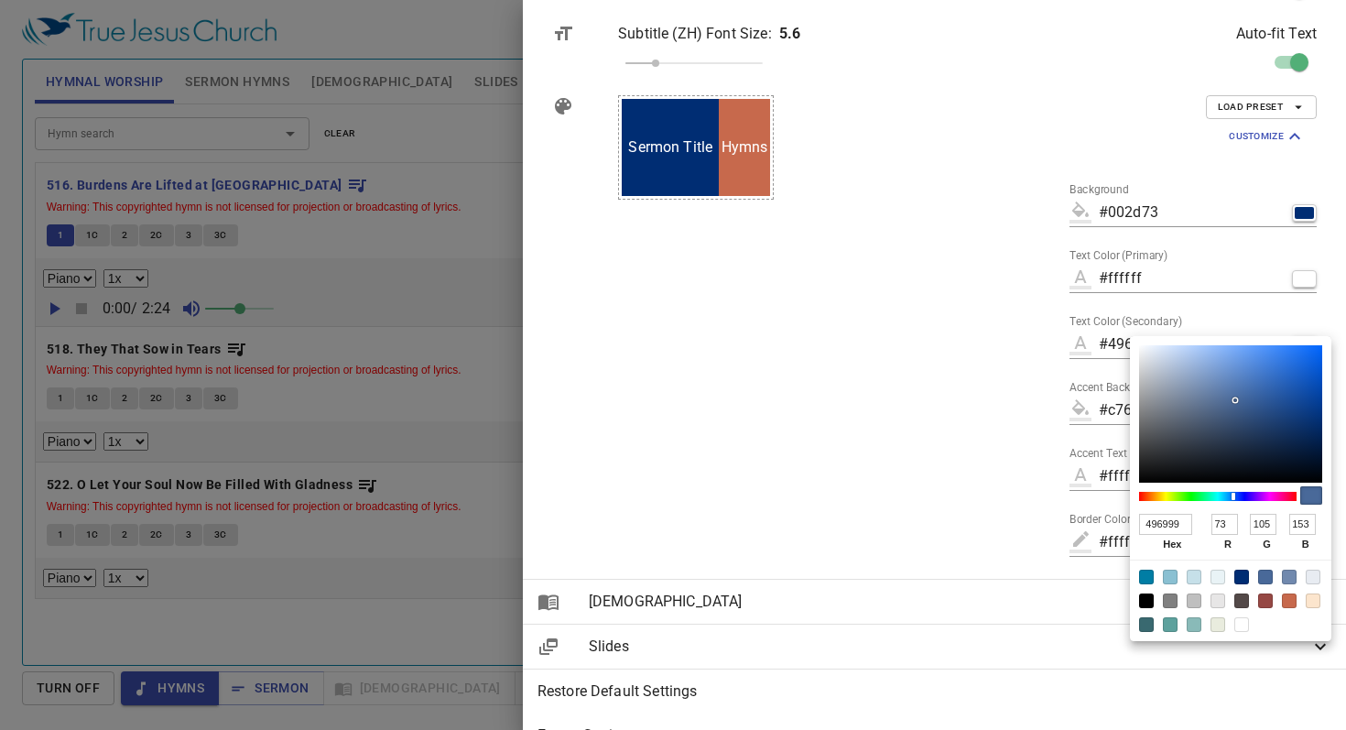
type input "45"
type input "115"
click at [1035, 468] on div at bounding box center [673, 365] width 1346 height 730
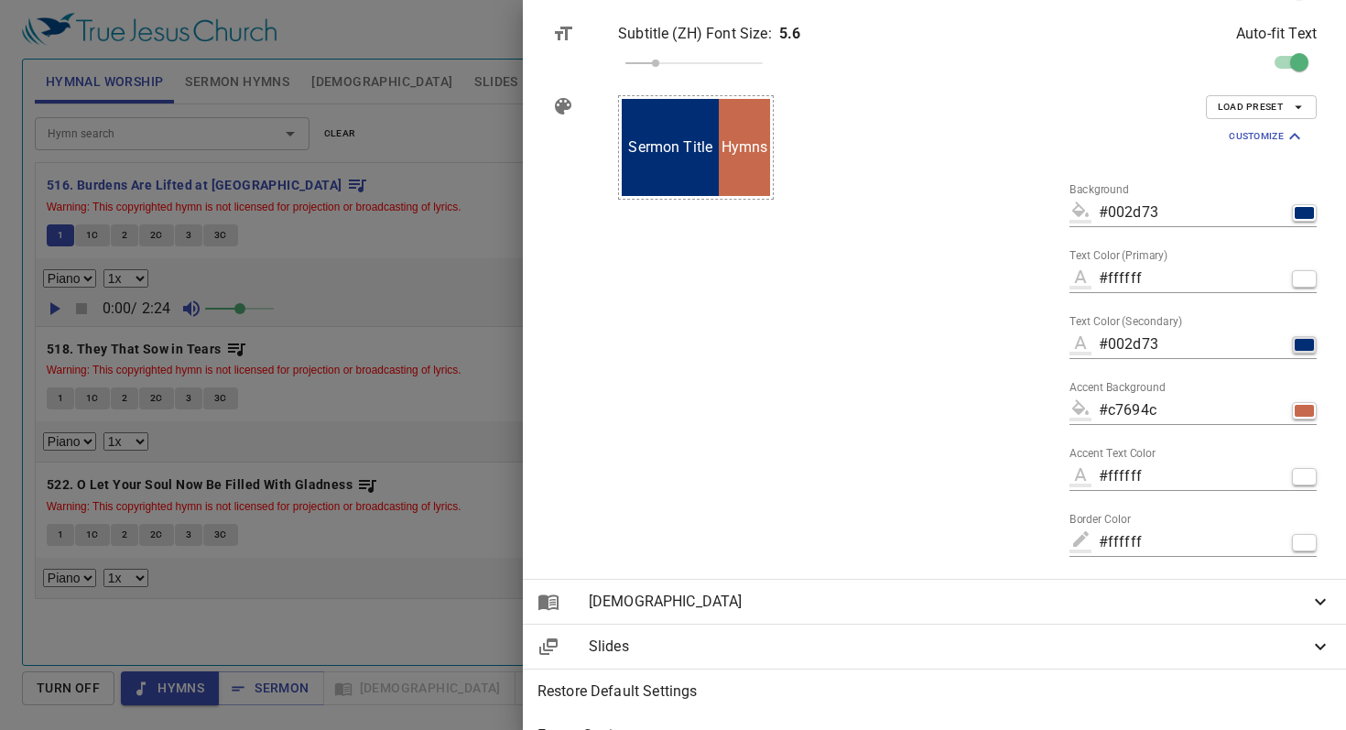
click at [1307, 345] on div "button" at bounding box center [1304, 345] width 19 height 12
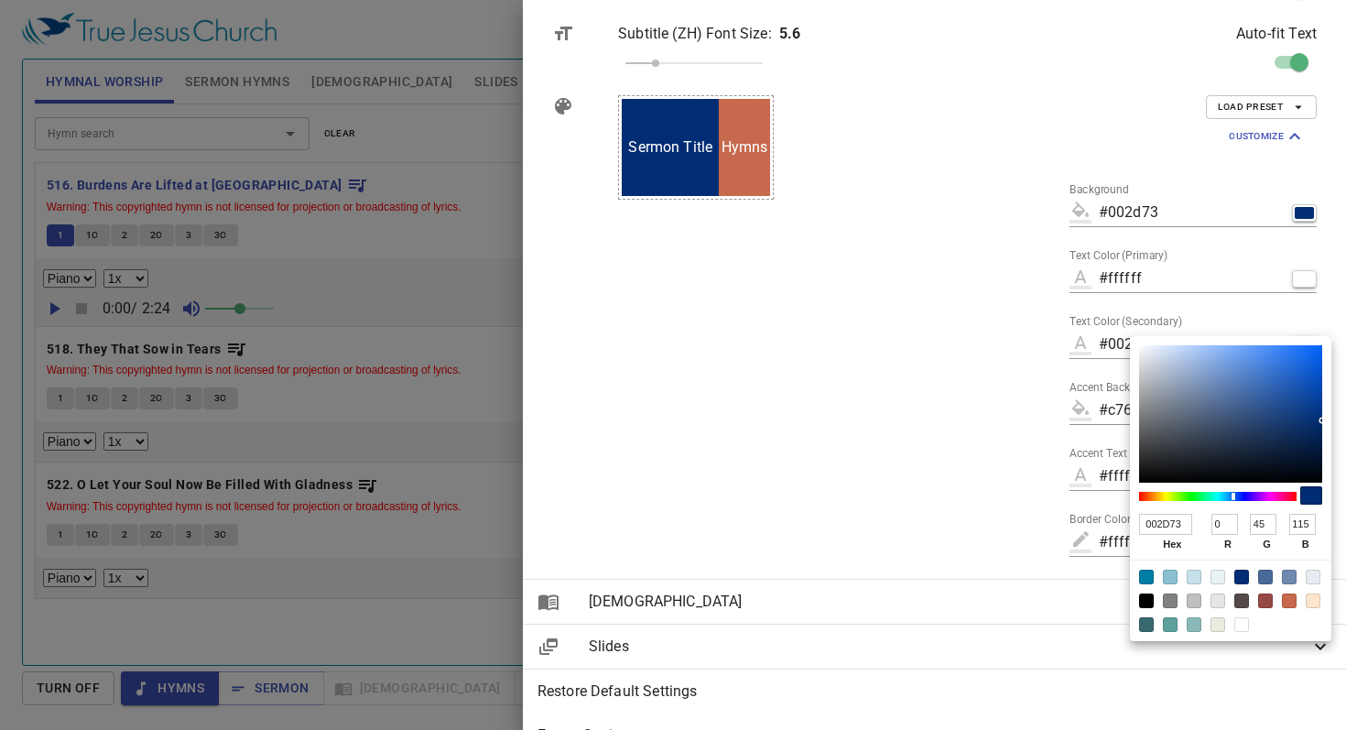
click at [1084, 467] on div at bounding box center [673, 365] width 1346 height 730
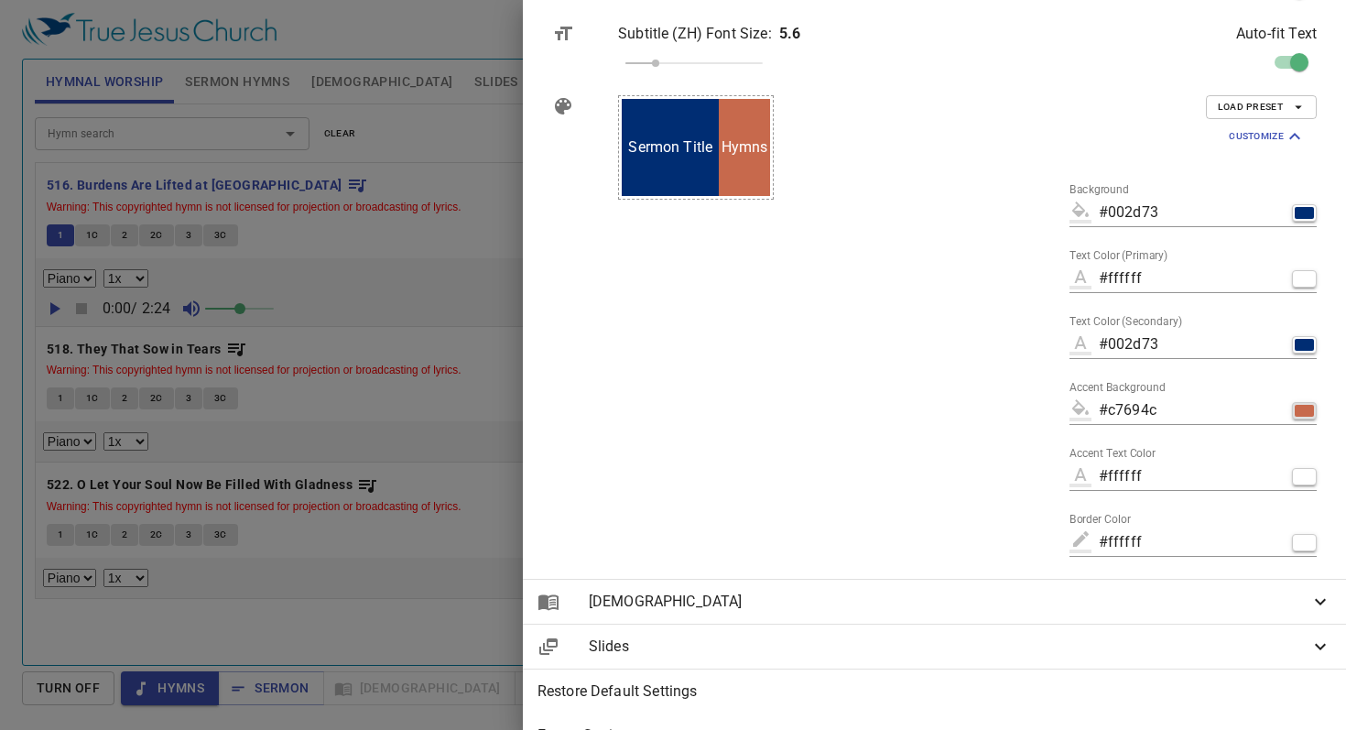
click at [1305, 412] on div "button" at bounding box center [1304, 411] width 19 height 12
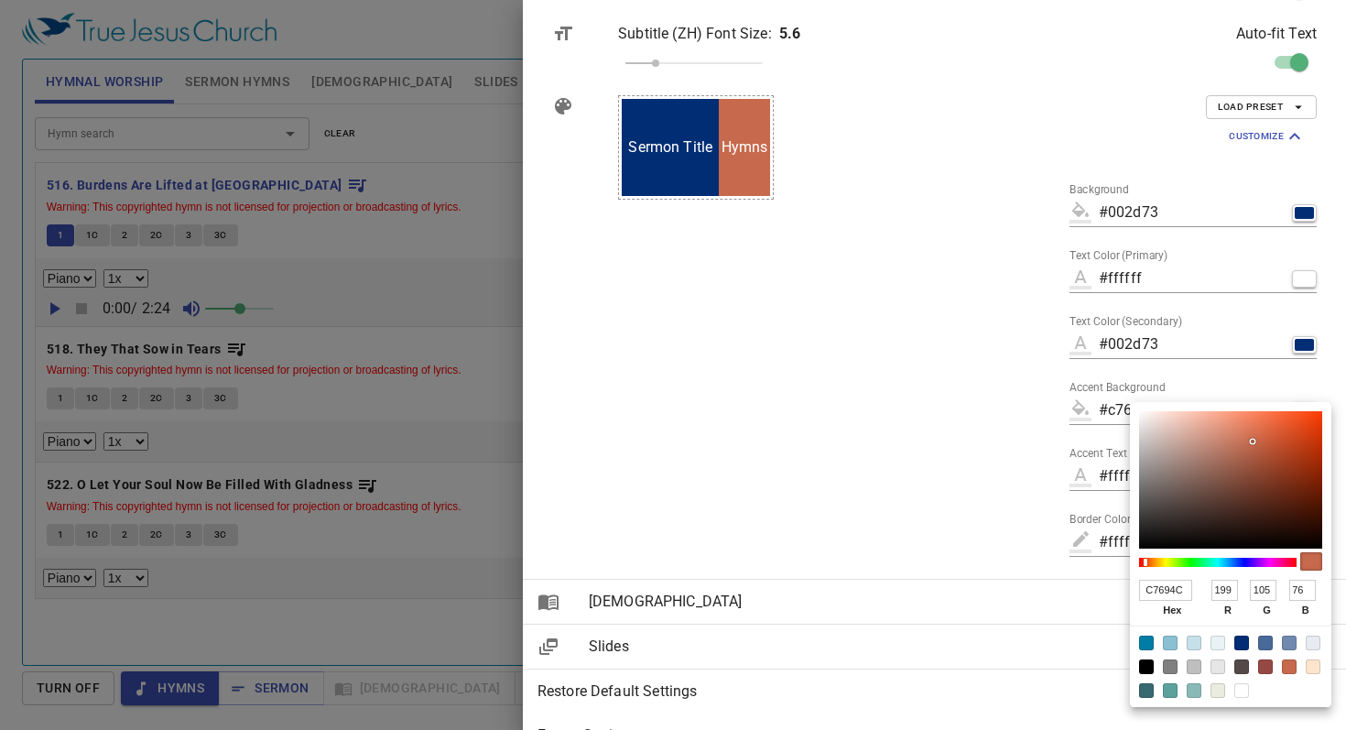
click at [1265, 636] on div at bounding box center [1265, 642] width 15 height 15
type input "#496999"
type input "496999"
type input "73"
type input "153"
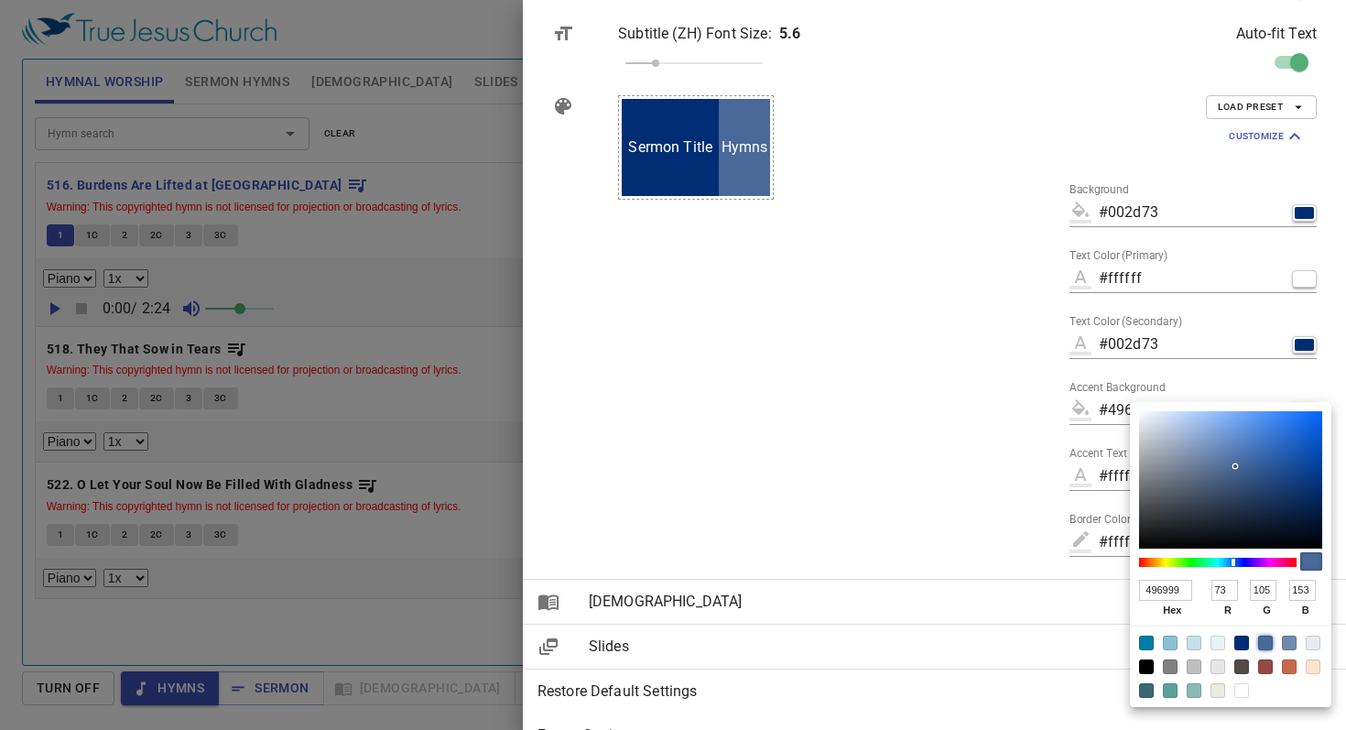
click at [1001, 475] on div at bounding box center [673, 365] width 1346 height 730
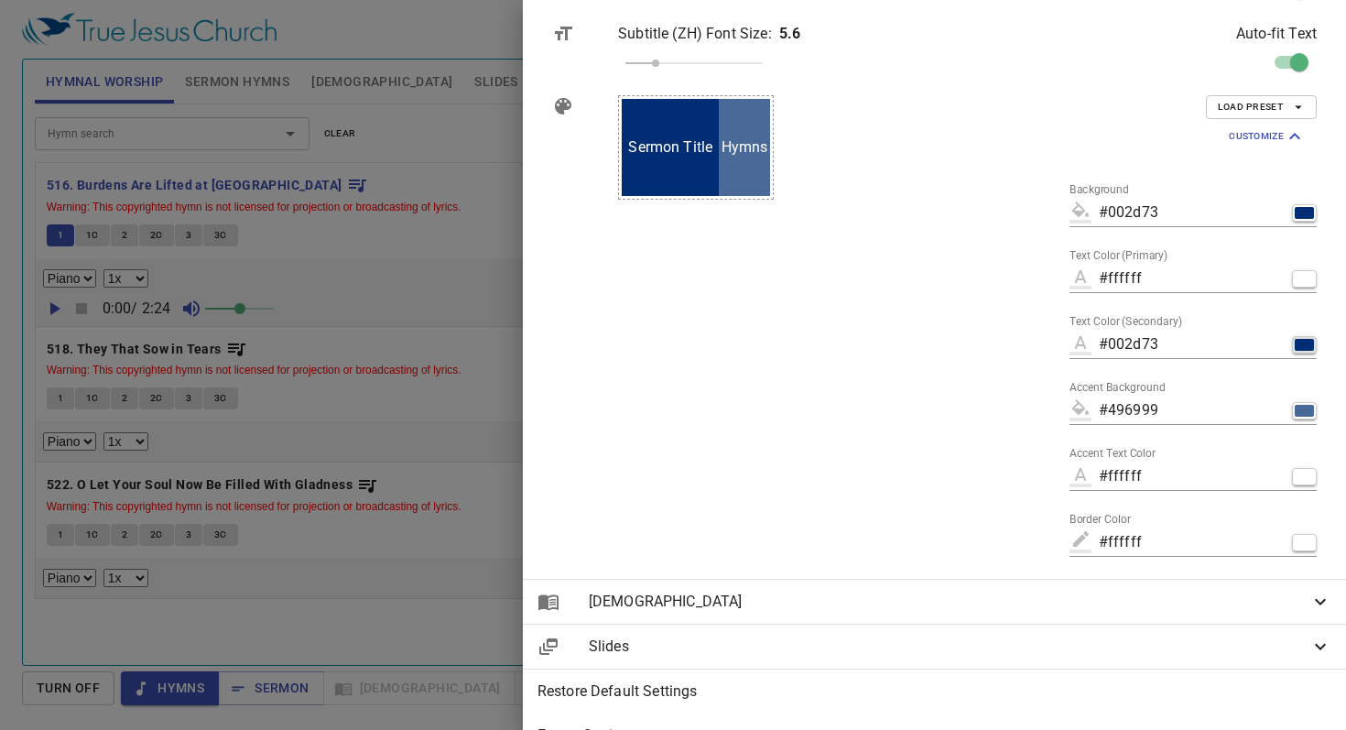
click at [1304, 340] on div "button" at bounding box center [1304, 345] width 19 height 12
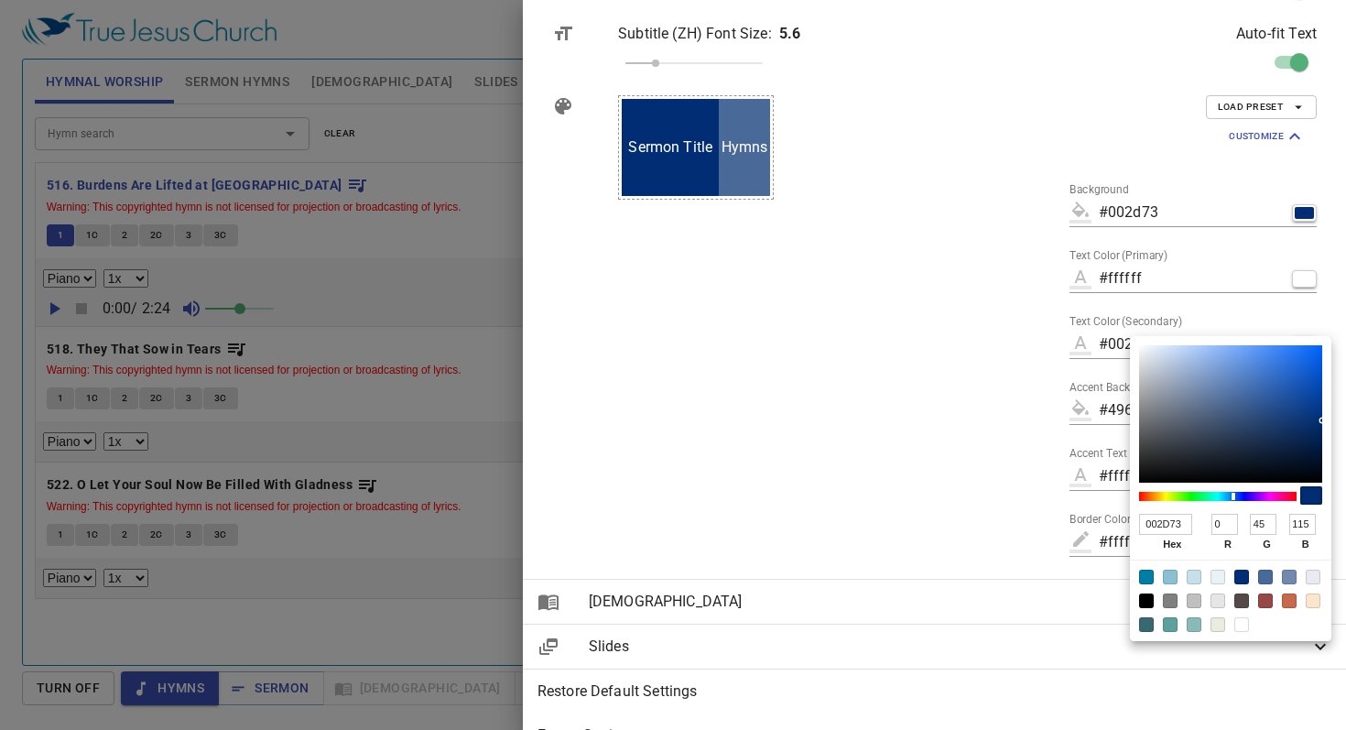
click at [1243, 623] on div at bounding box center [1241, 624] width 15 height 15
type input "#ffffff"
type input "FFFFFF"
type input "255"
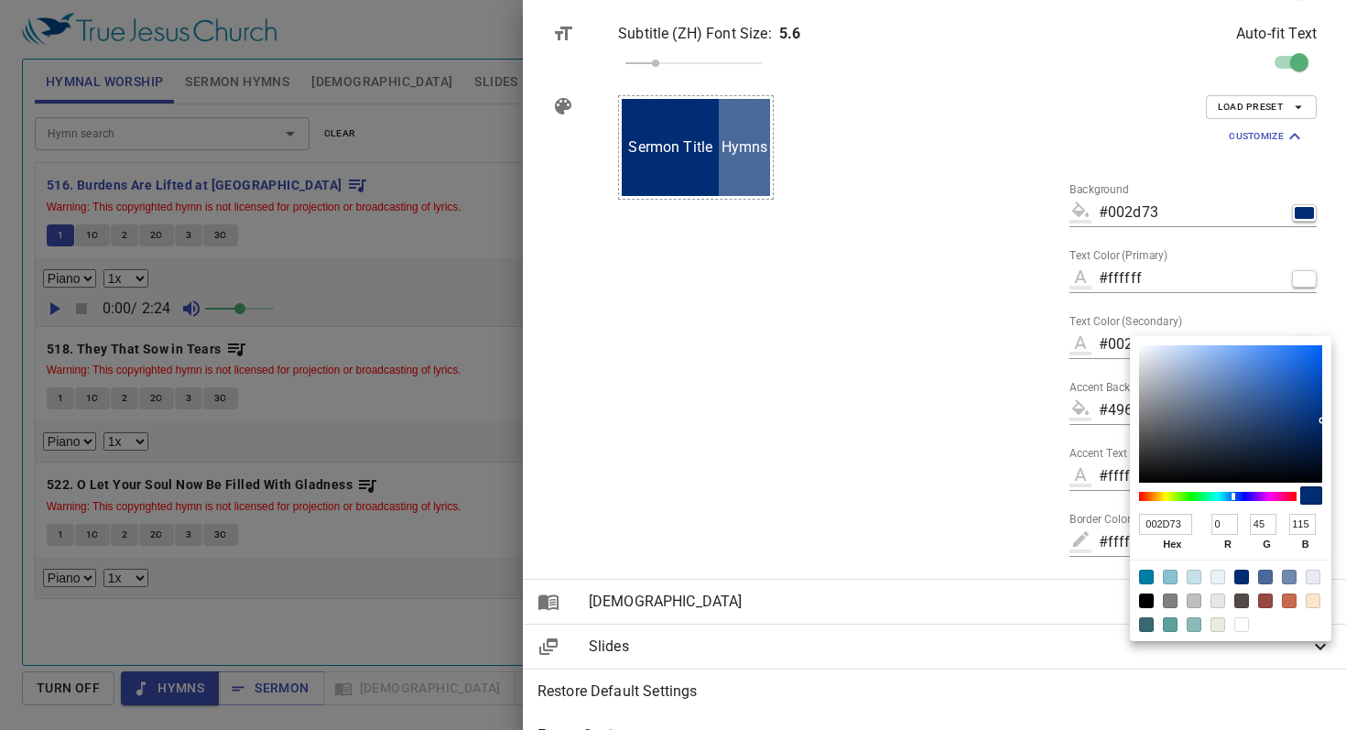
type input "255"
click at [1057, 383] on div at bounding box center [673, 365] width 1346 height 730
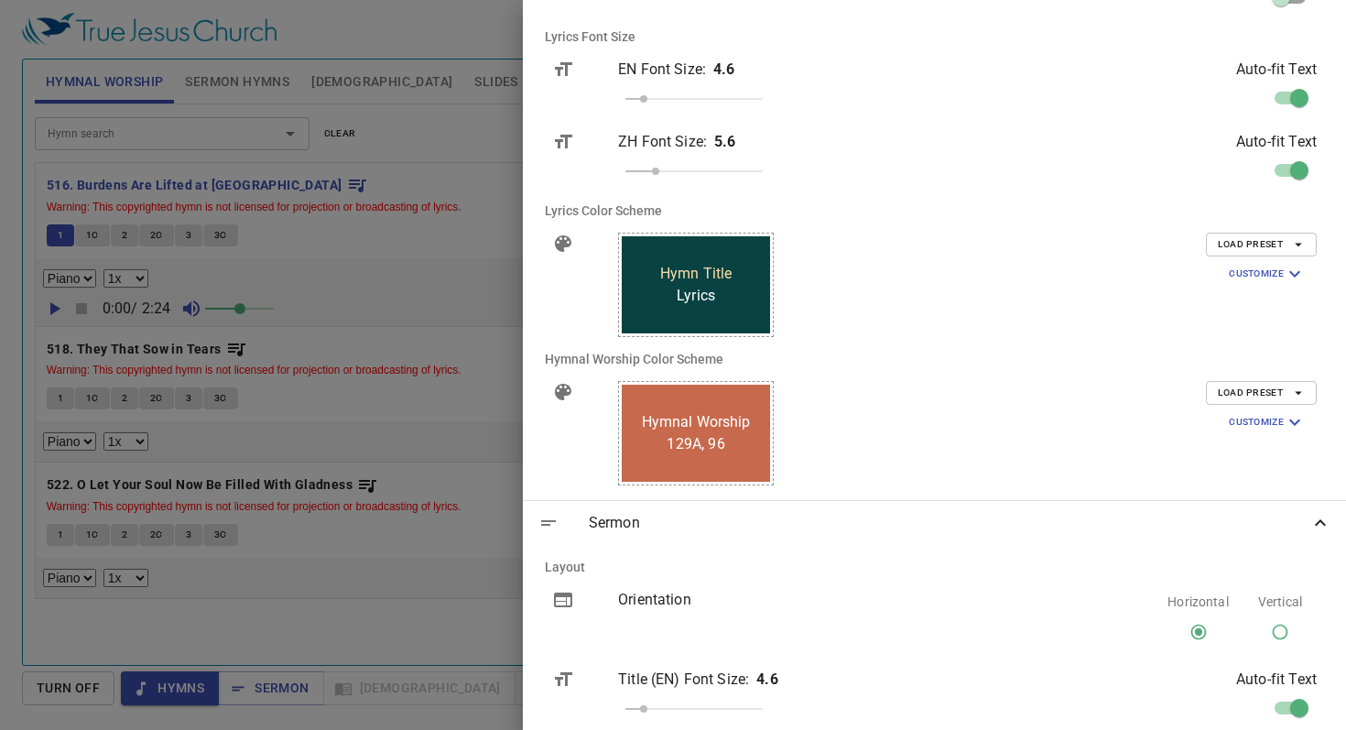
scroll to position [410, 0]
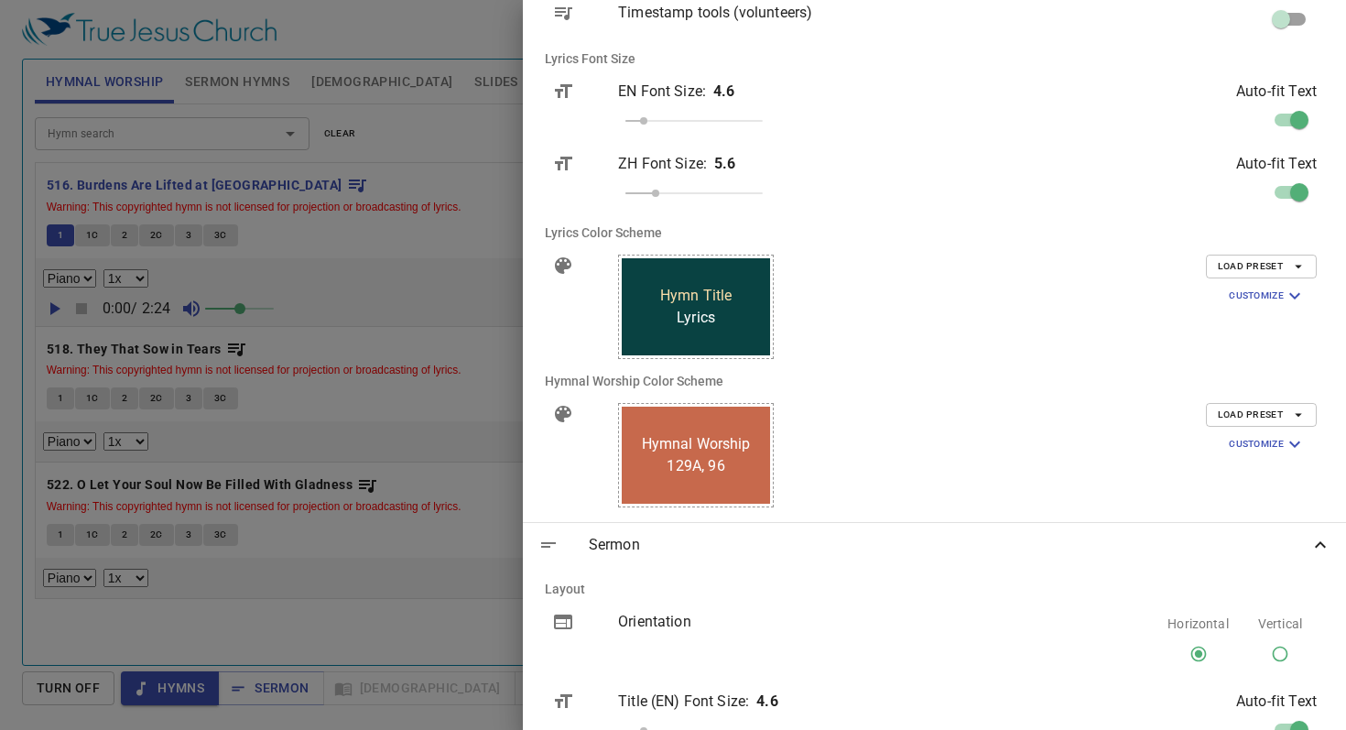
click at [1243, 291] on span "Customize" at bounding box center [1267, 296] width 77 height 22
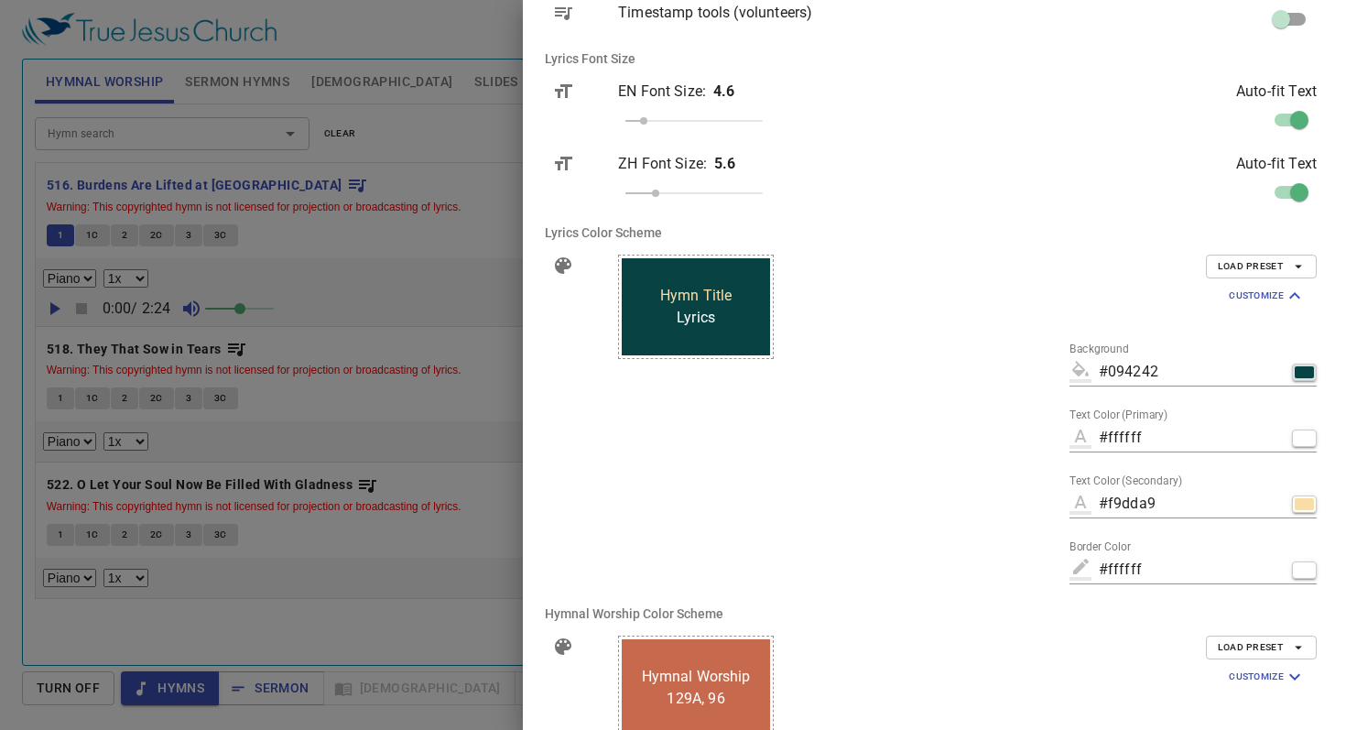
click at [1301, 376] on div "button" at bounding box center [1304, 372] width 19 height 12
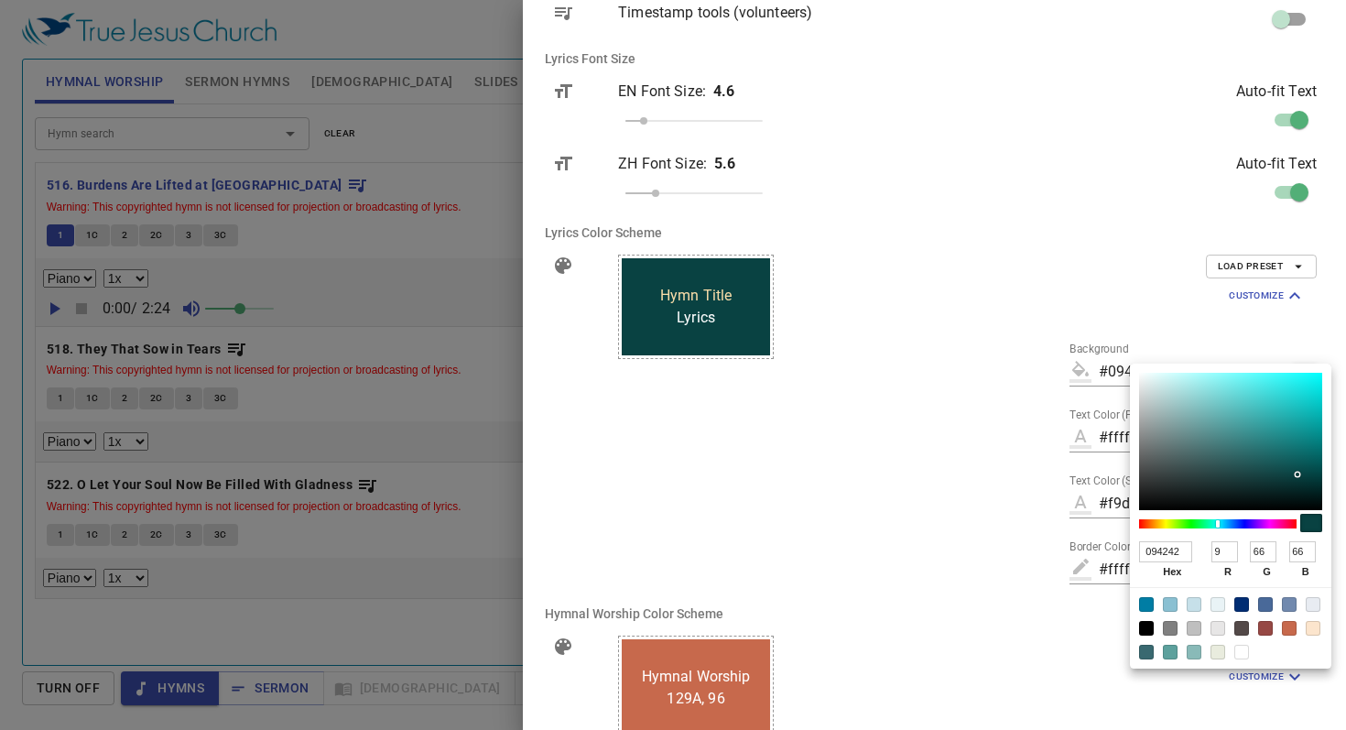
click at [1301, 376] on div at bounding box center [1230, 441] width 183 height 137
type input "#1cf8f8"
type input "1CF8F8"
type input "28"
type input "248"
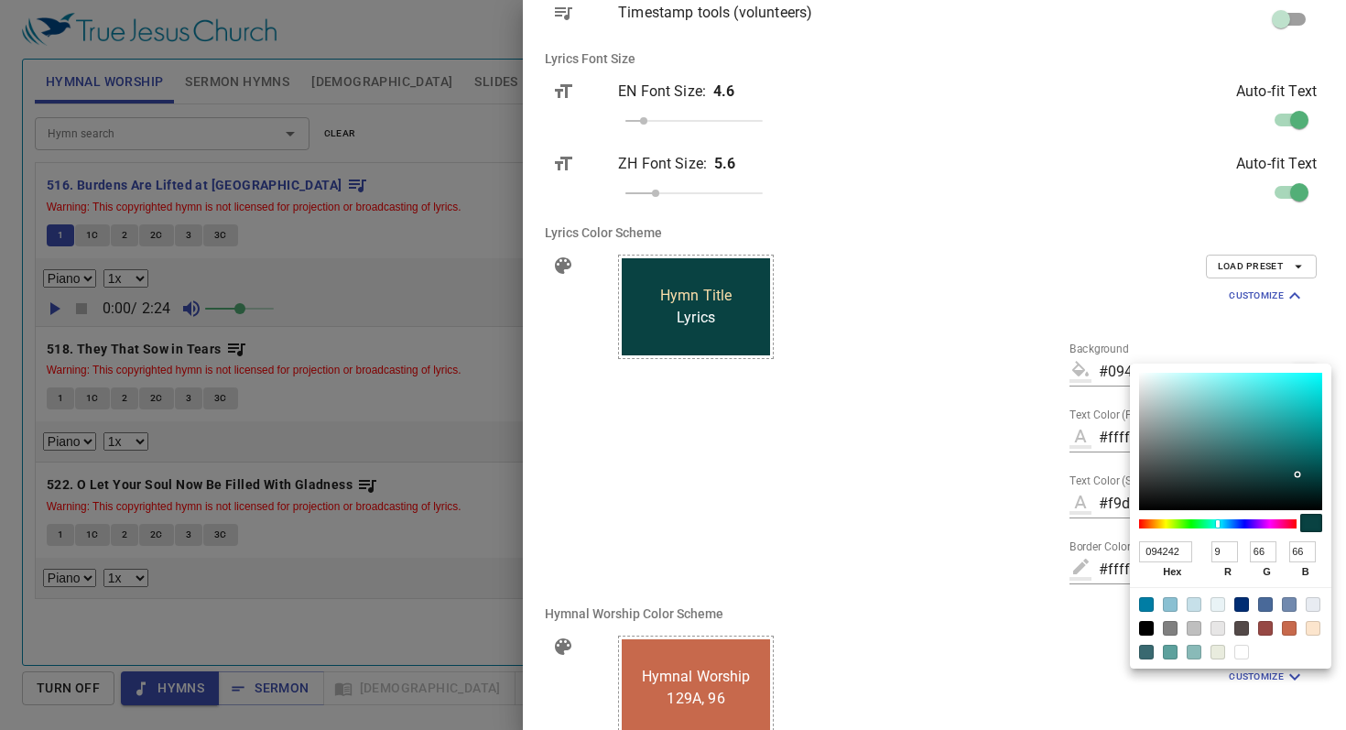
type input "248"
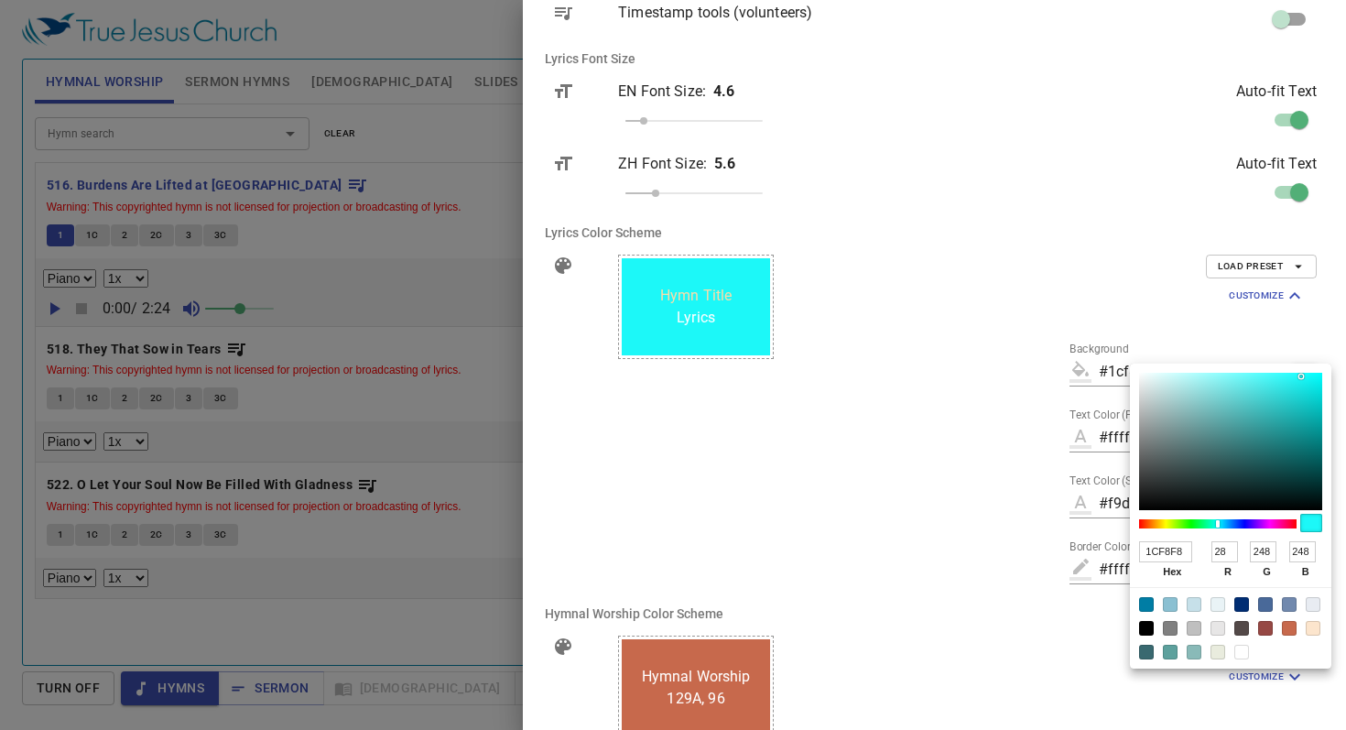
click at [1244, 608] on div at bounding box center [1241, 604] width 15 height 15
type input "#002d73"
type input "002D73"
type input "0"
type input "45"
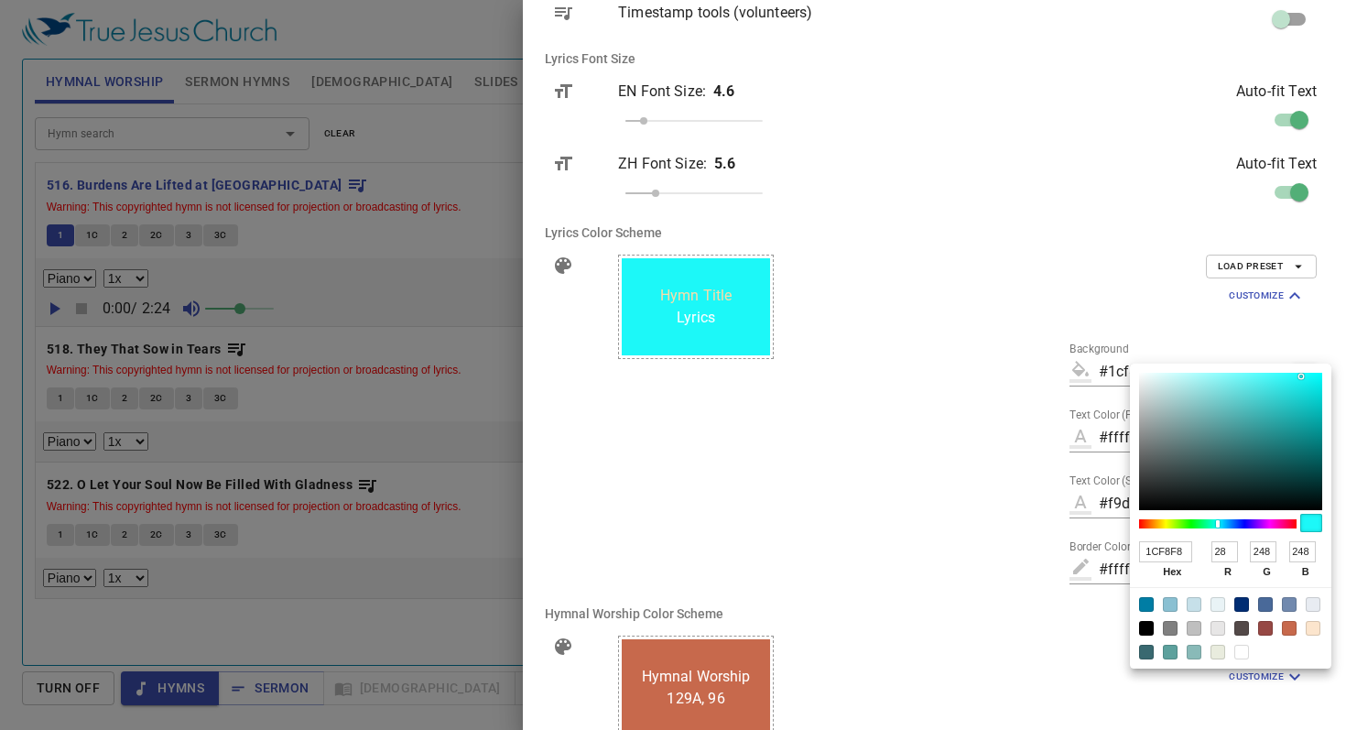
type input "115"
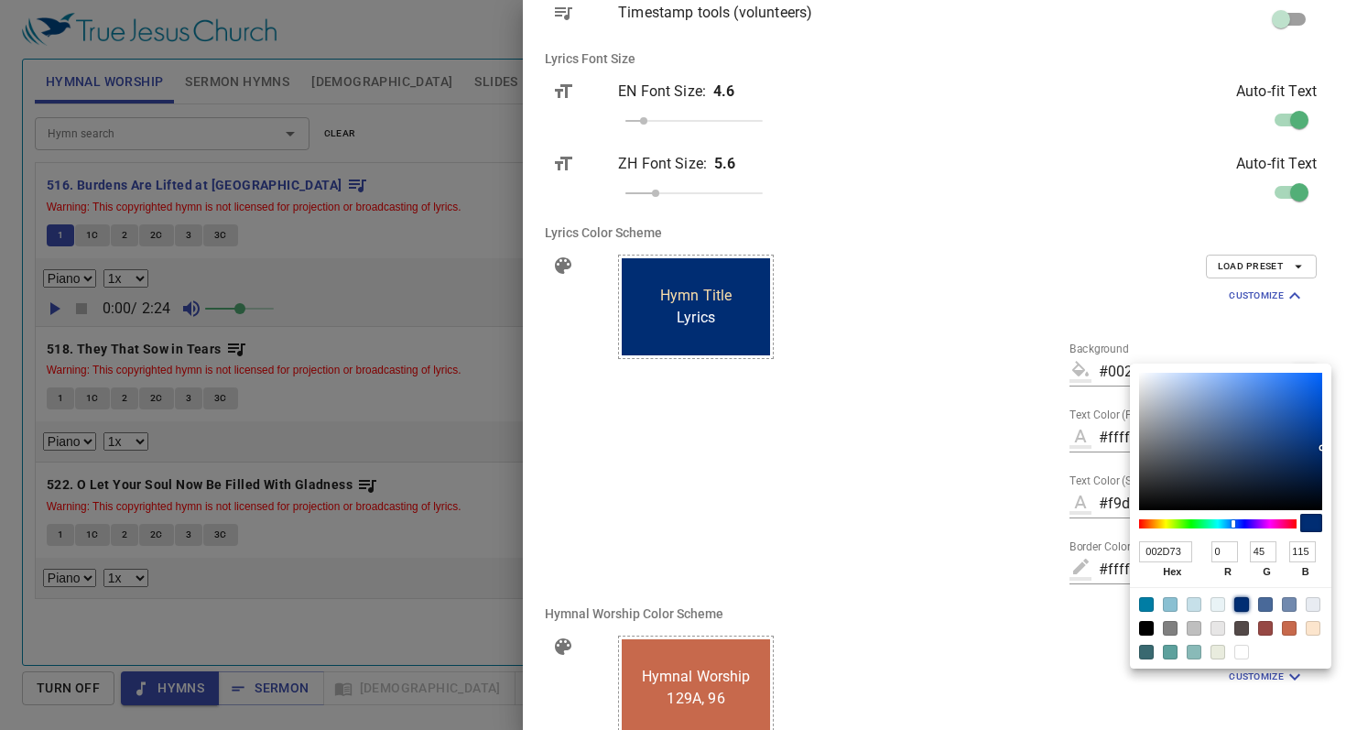
click at [1058, 509] on div at bounding box center [673, 365] width 1346 height 730
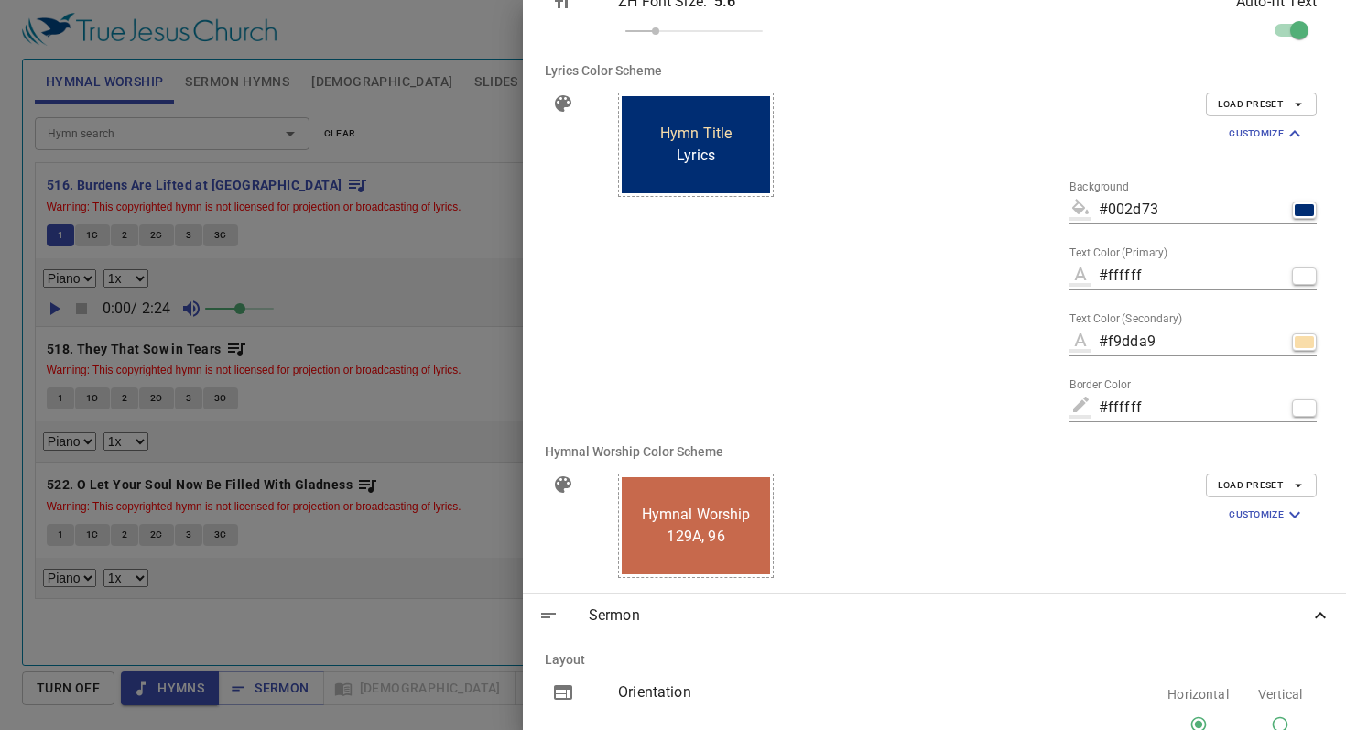
scroll to position [589, 0]
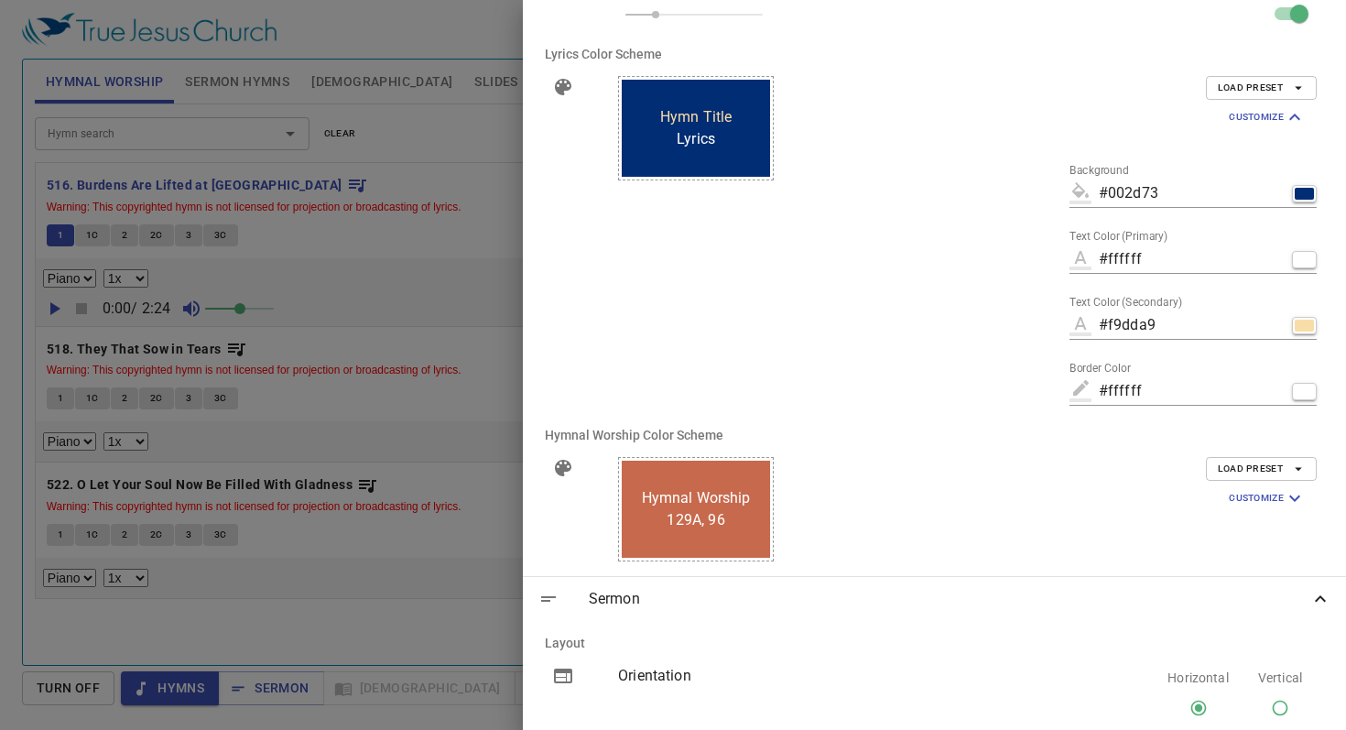
click at [1248, 496] on span "Customize" at bounding box center [1267, 498] width 77 height 22
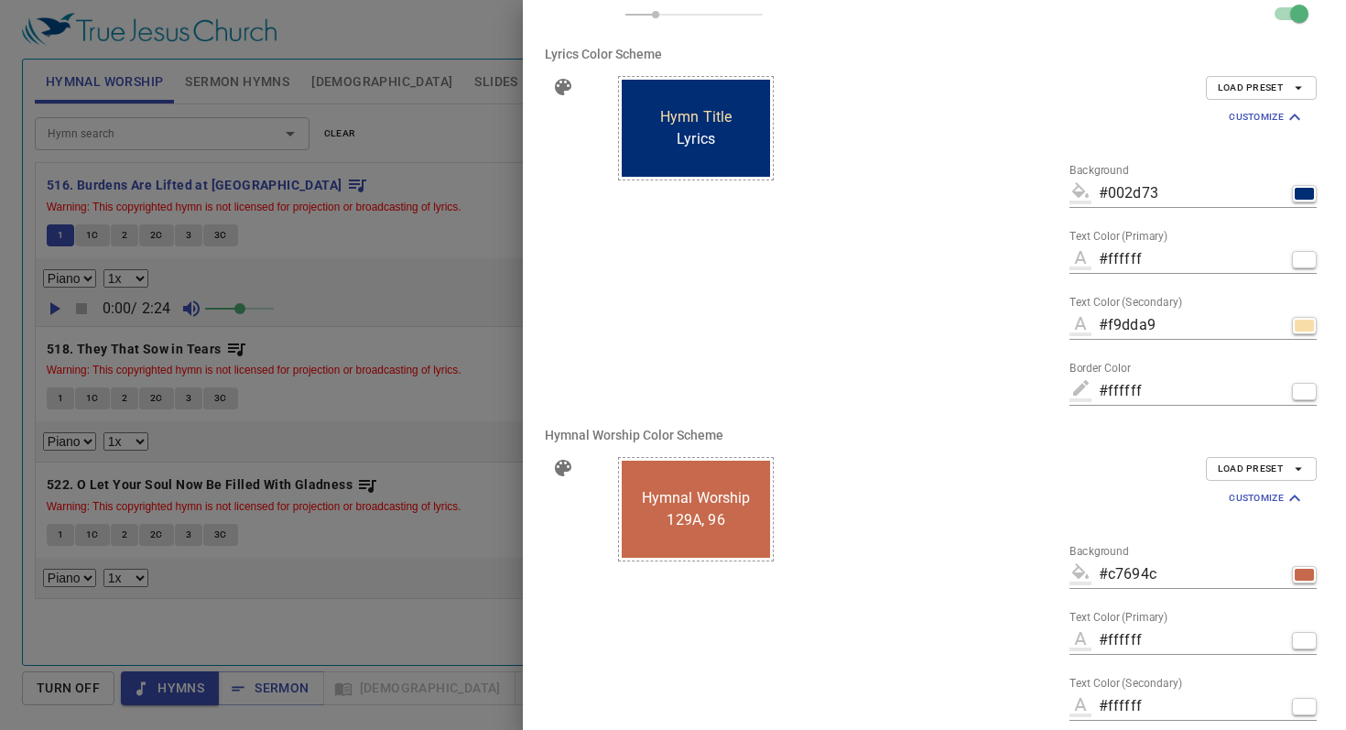
scroll to position [710, 0]
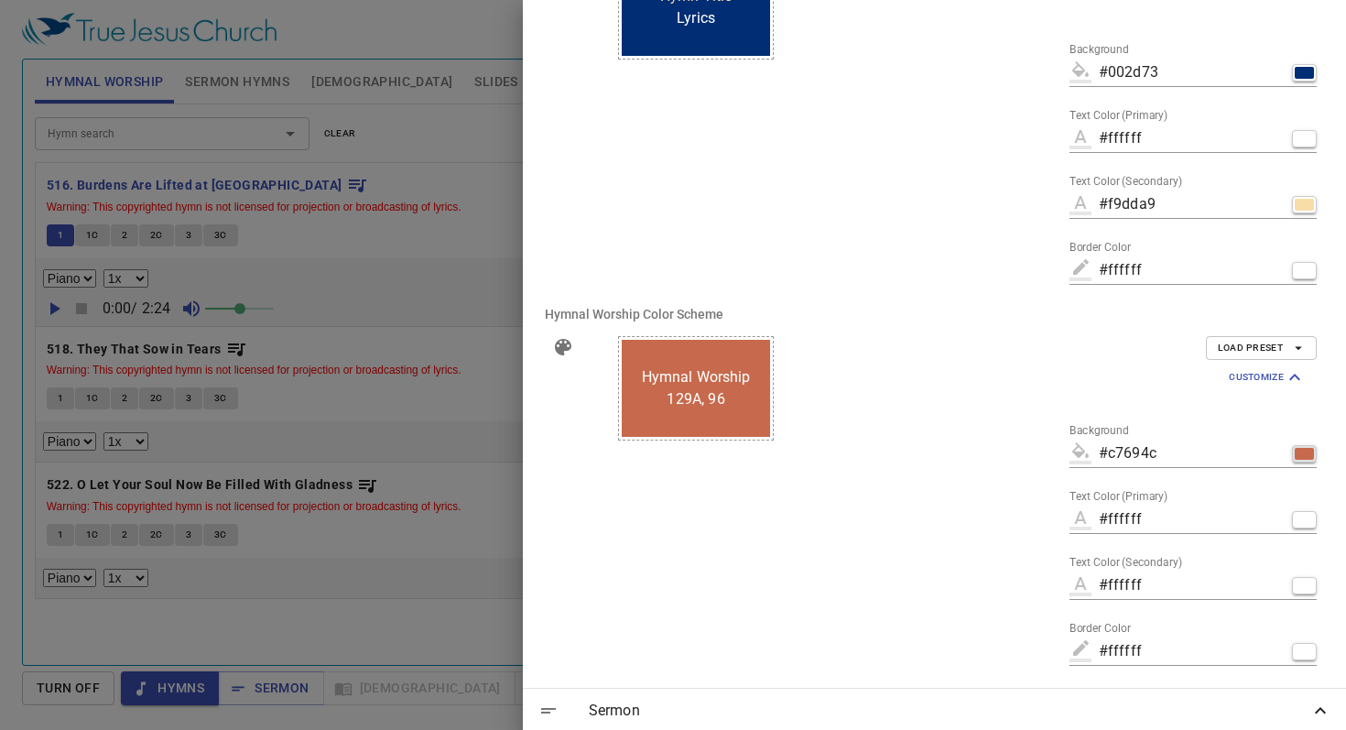
click at [1304, 458] on div "button" at bounding box center [1304, 454] width 19 height 12
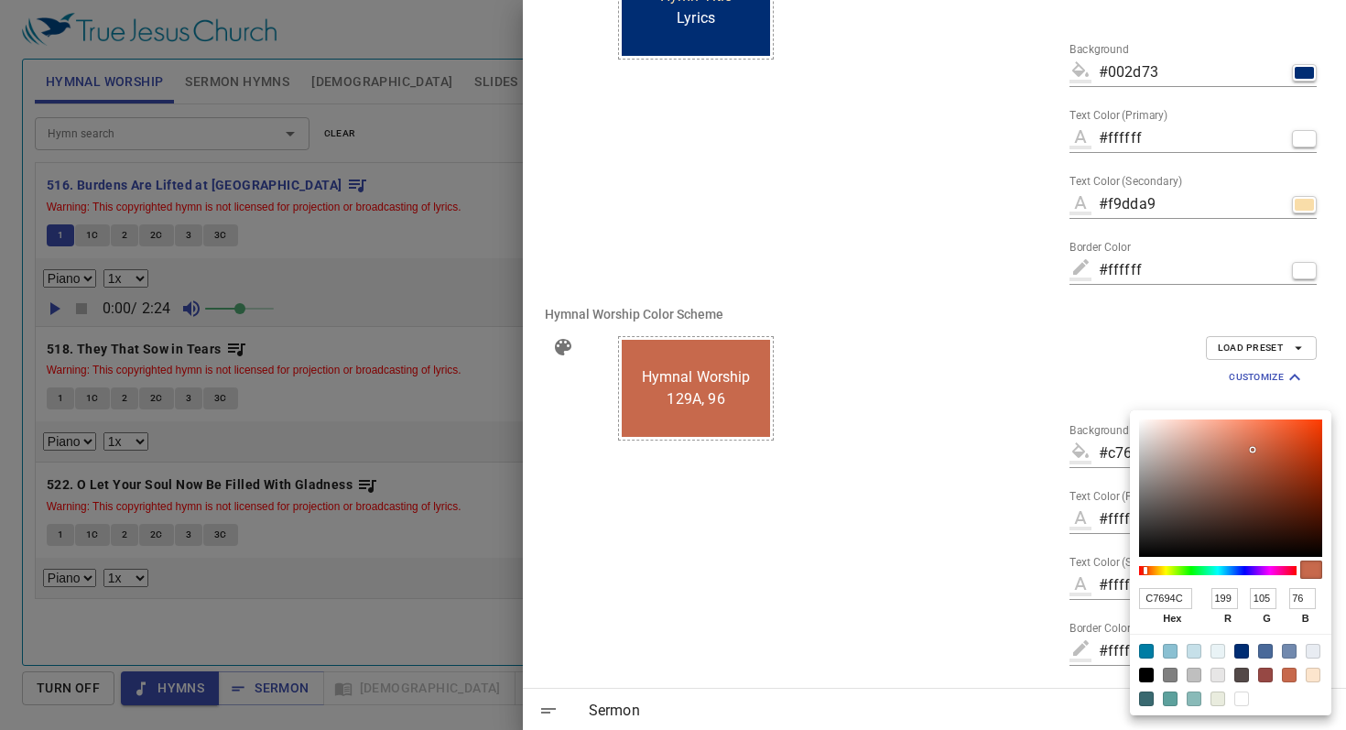
click at [1243, 655] on div at bounding box center [1241, 651] width 15 height 15
type input "#002d73"
type input "002D73"
type input "0"
type input "45"
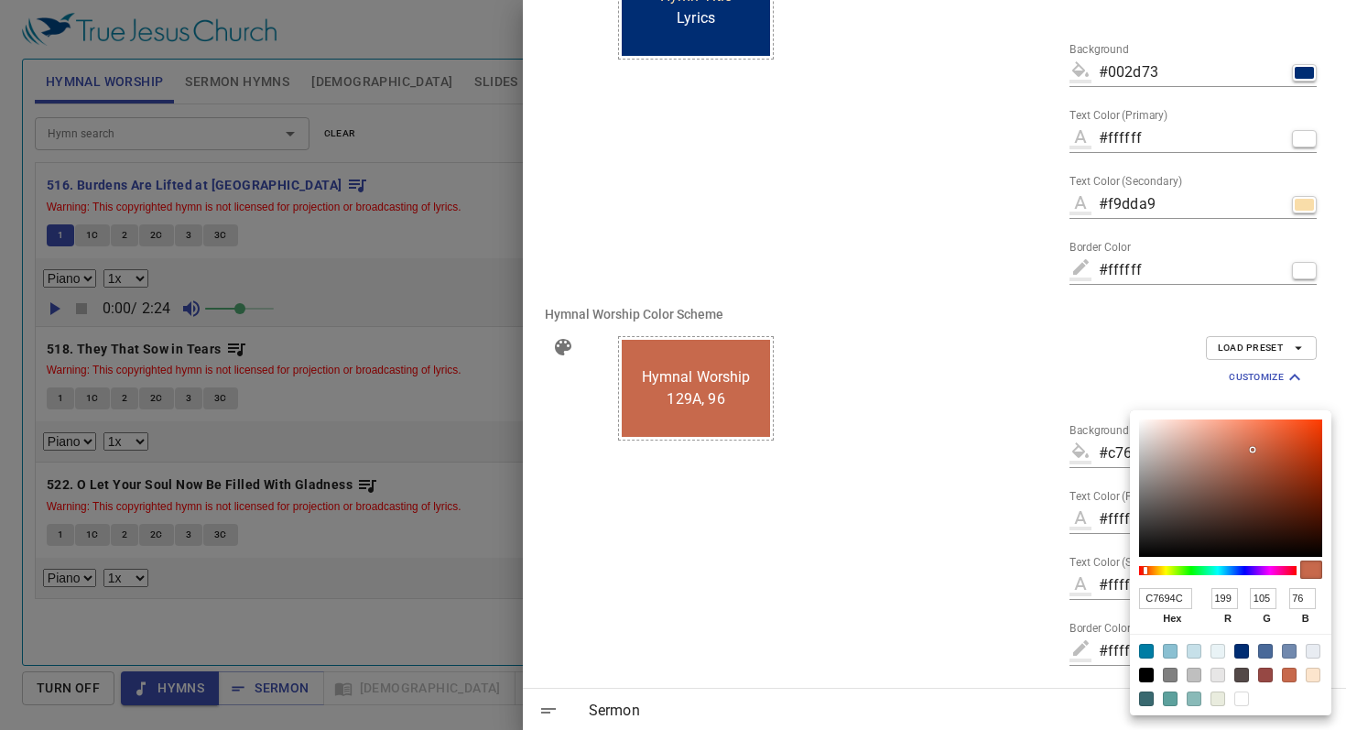
type input "115"
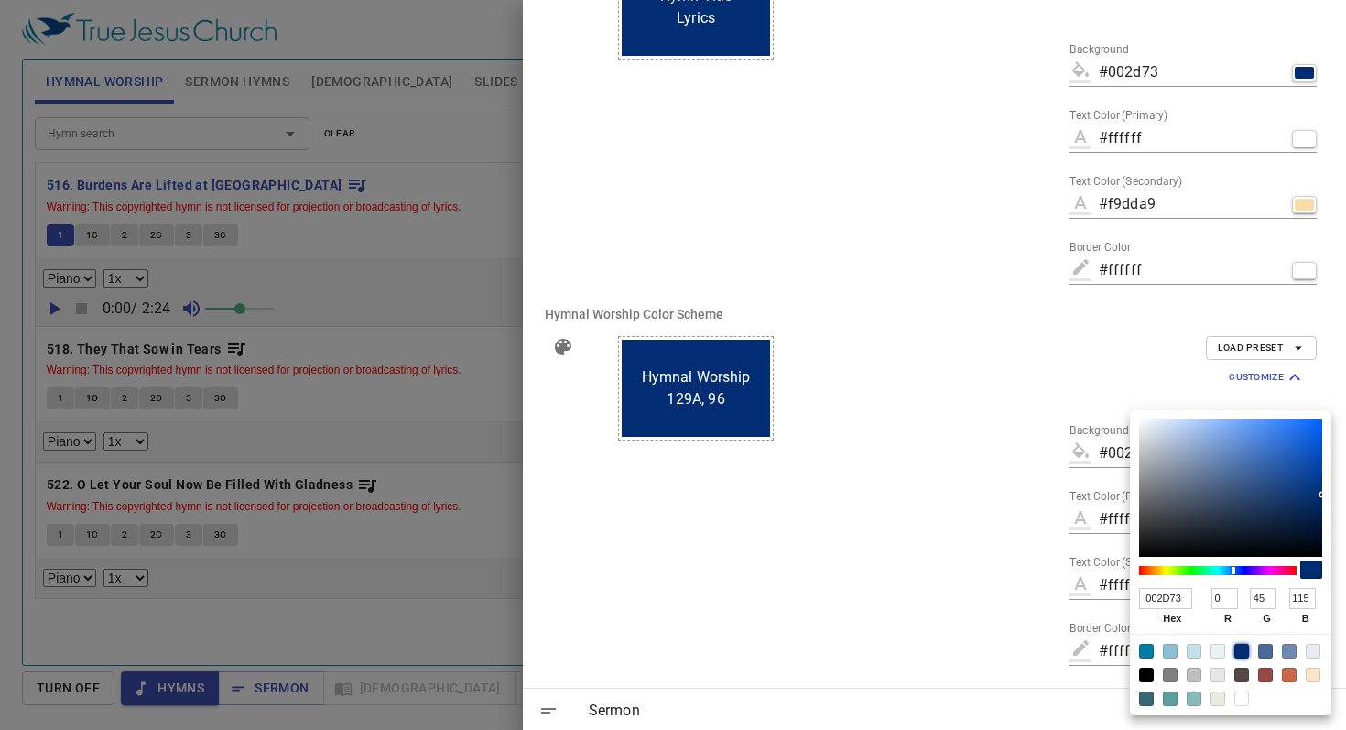
click at [1040, 585] on div at bounding box center [673, 365] width 1346 height 730
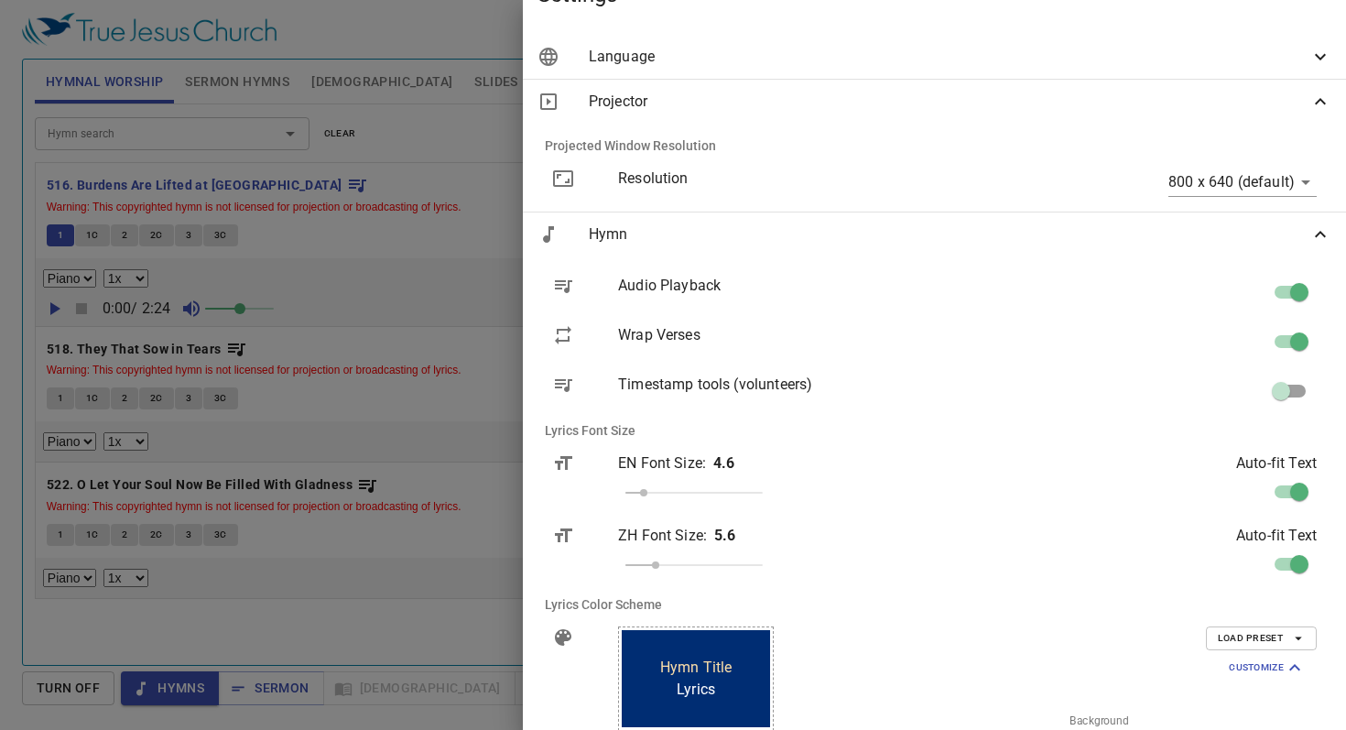
scroll to position [0, 0]
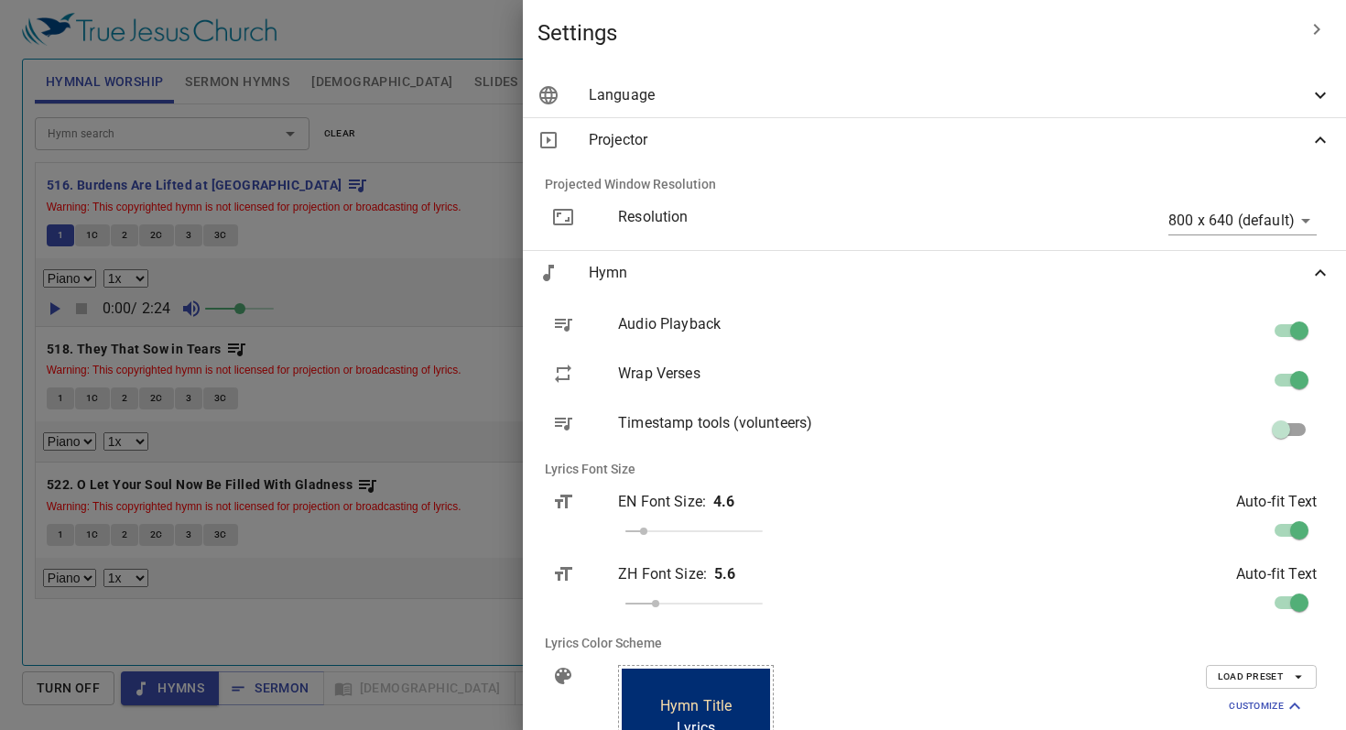
click at [1317, 38] on icon "button" at bounding box center [1317, 29] width 22 height 22
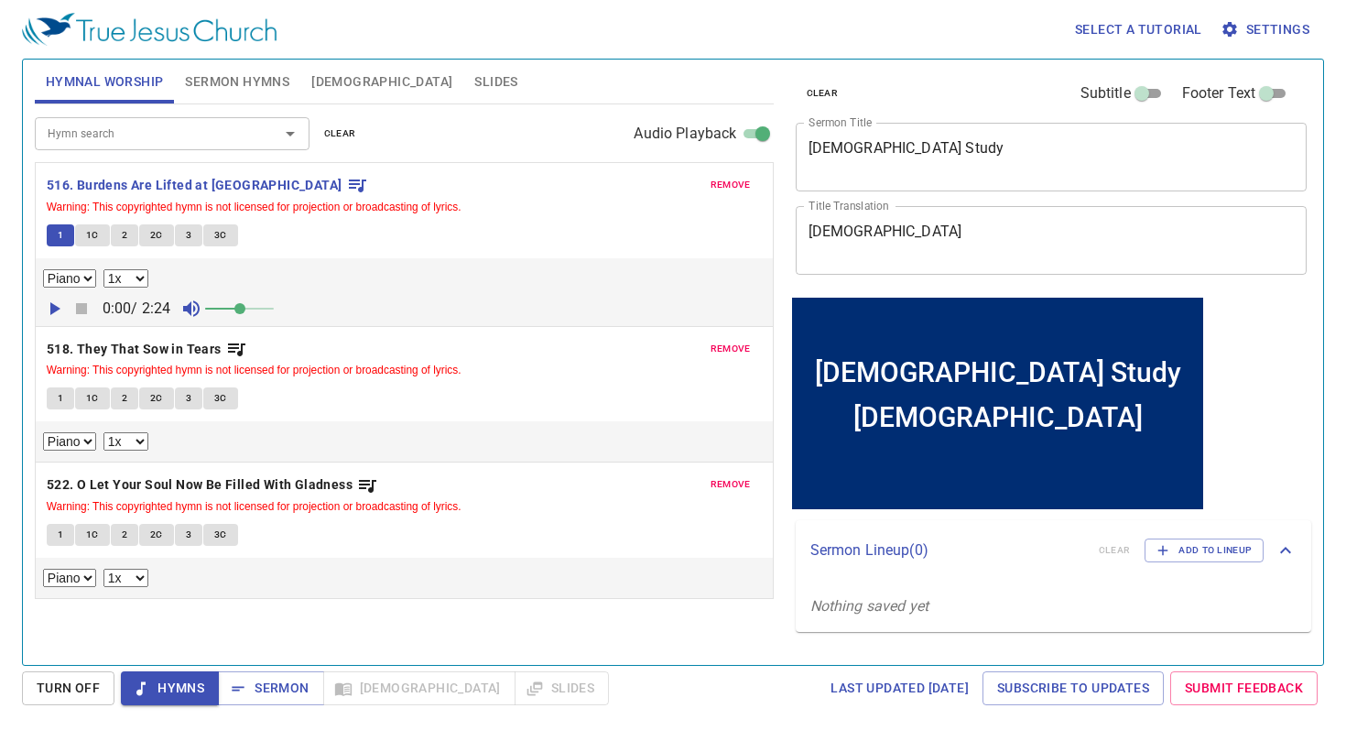
click at [1280, 332] on div "clear Subtitle Footer Text Sermon Title [DEMOGRAPHIC_DATA] Study x Sermon Title…" at bounding box center [1050, 354] width 538 height 605
click at [70, 238] on button "1" at bounding box center [60, 235] width 27 height 22
click at [92, 693] on span "Turn Off" at bounding box center [68, 688] width 63 height 23
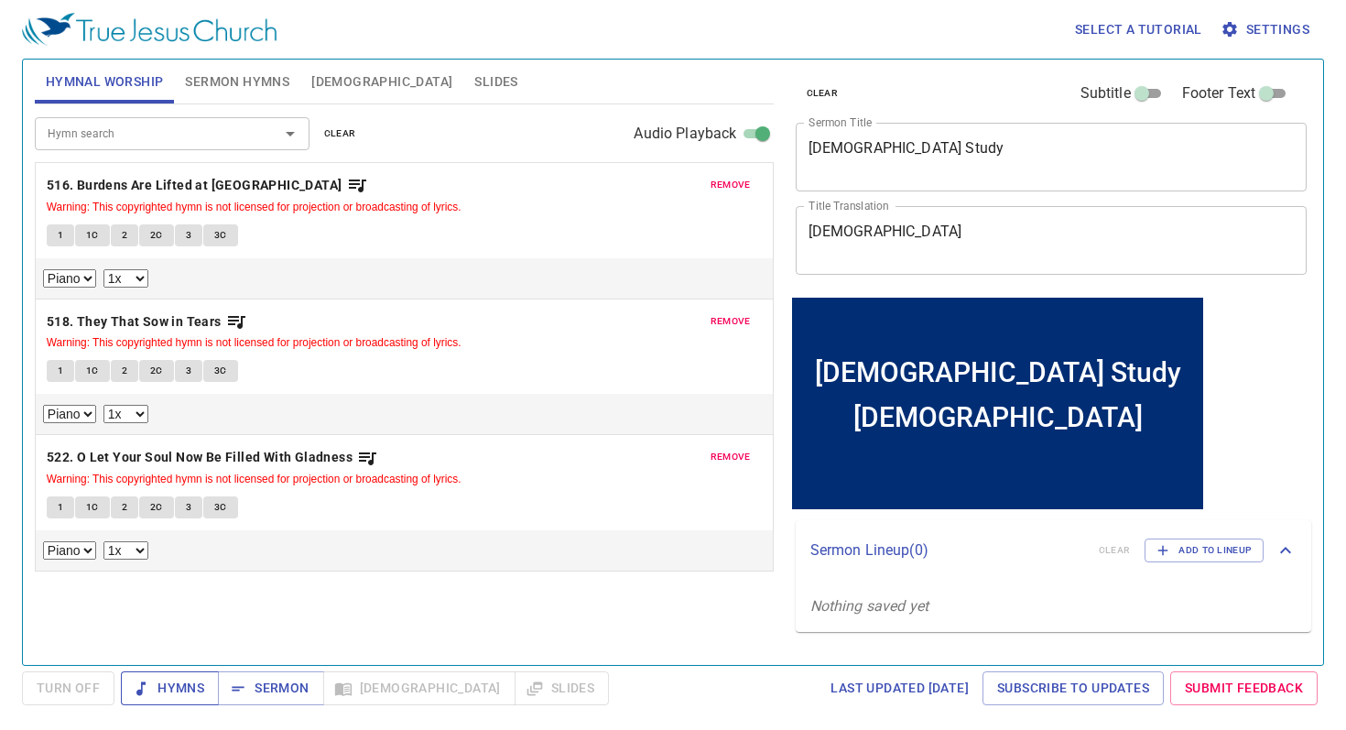
click at [167, 693] on span "Hymns" at bounding box center [170, 688] width 69 height 23
click at [60, 236] on span "1" at bounding box center [60, 235] width 5 height 16
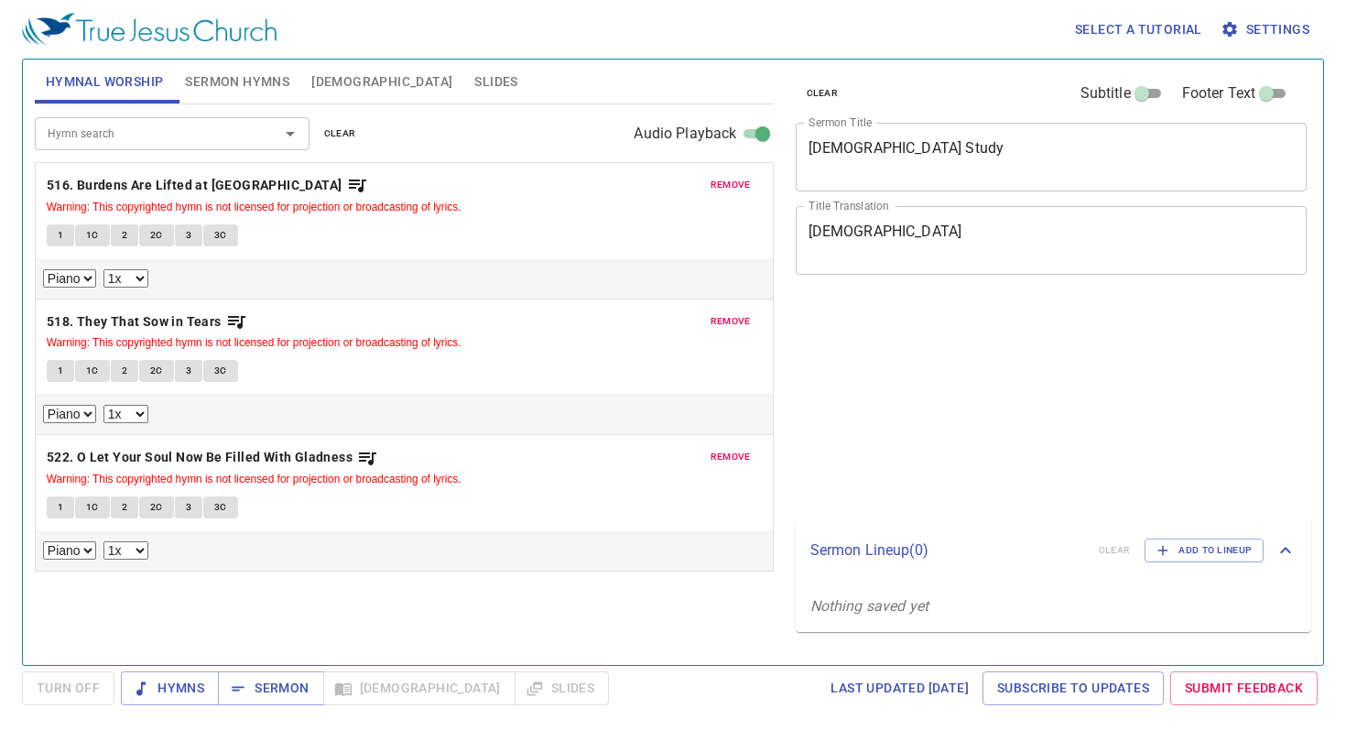
select select "1"
